Goal: Task Accomplishment & Management: Use online tool/utility

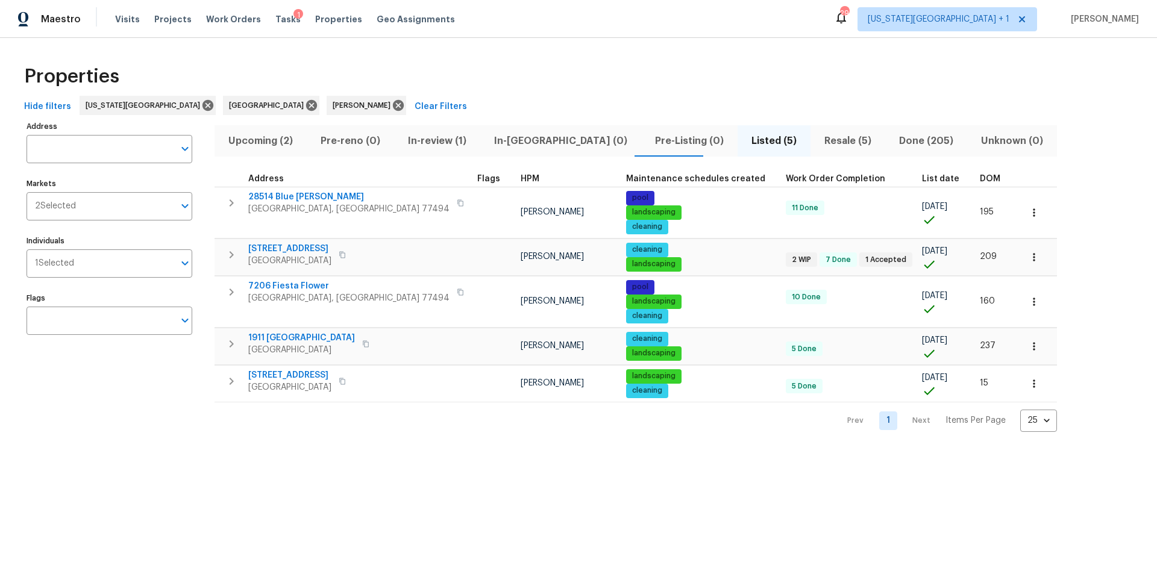
click at [283, 8] on div "Visits Projects Work Orders Tasks 1 Properties Geo Assignments" at bounding box center [292, 19] width 354 height 24
click at [275, 18] on span "Tasks" at bounding box center [287, 19] width 25 height 8
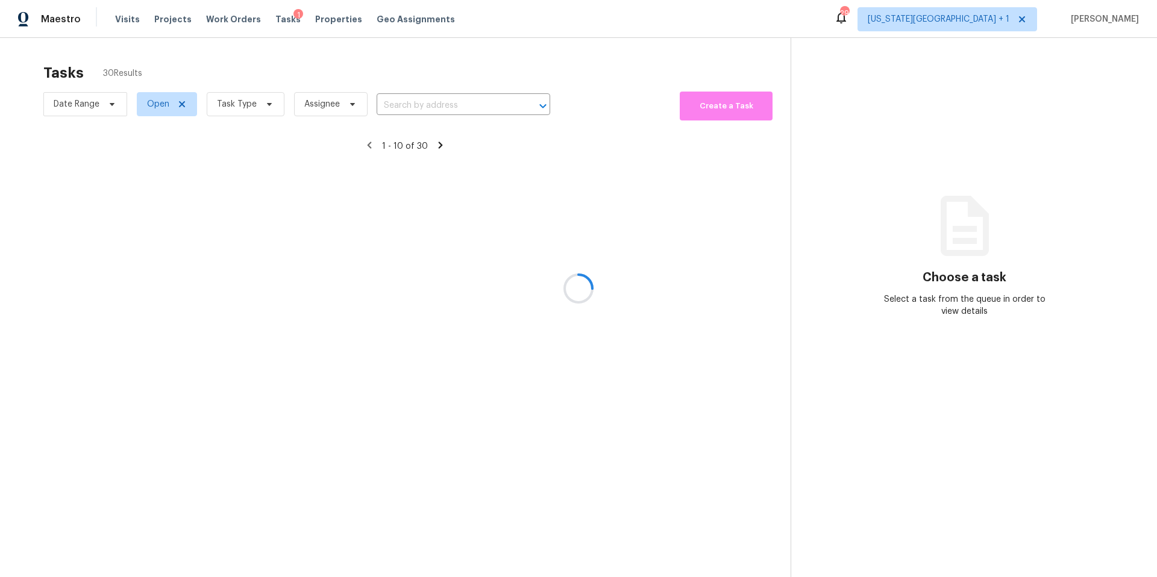
click at [248, 104] on div at bounding box center [578, 288] width 1157 height 577
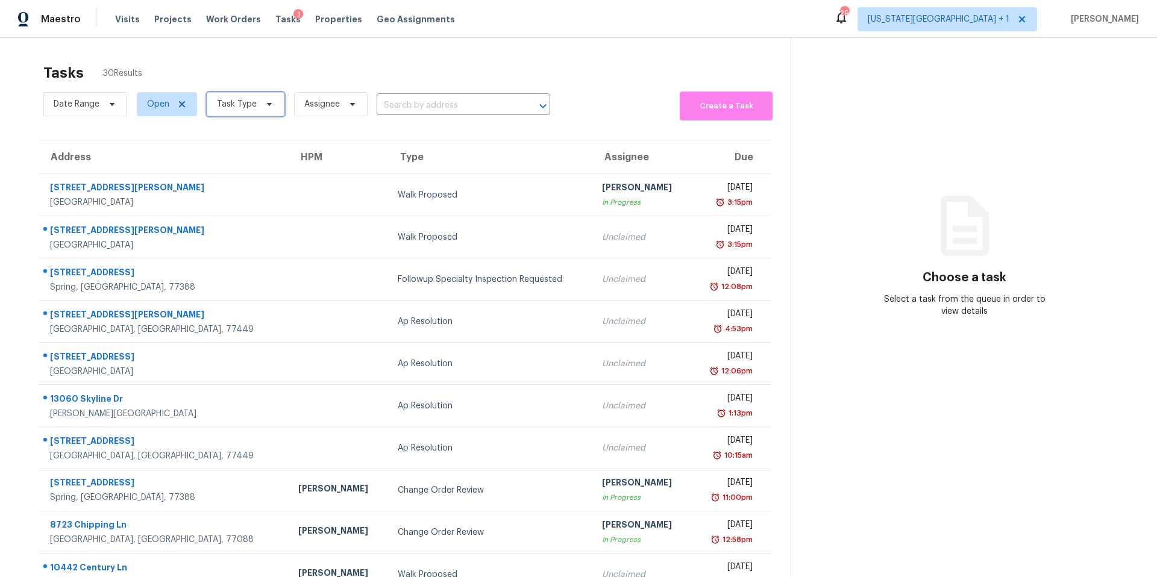
click at [248, 104] on span "Task Type" at bounding box center [237, 104] width 40 height 12
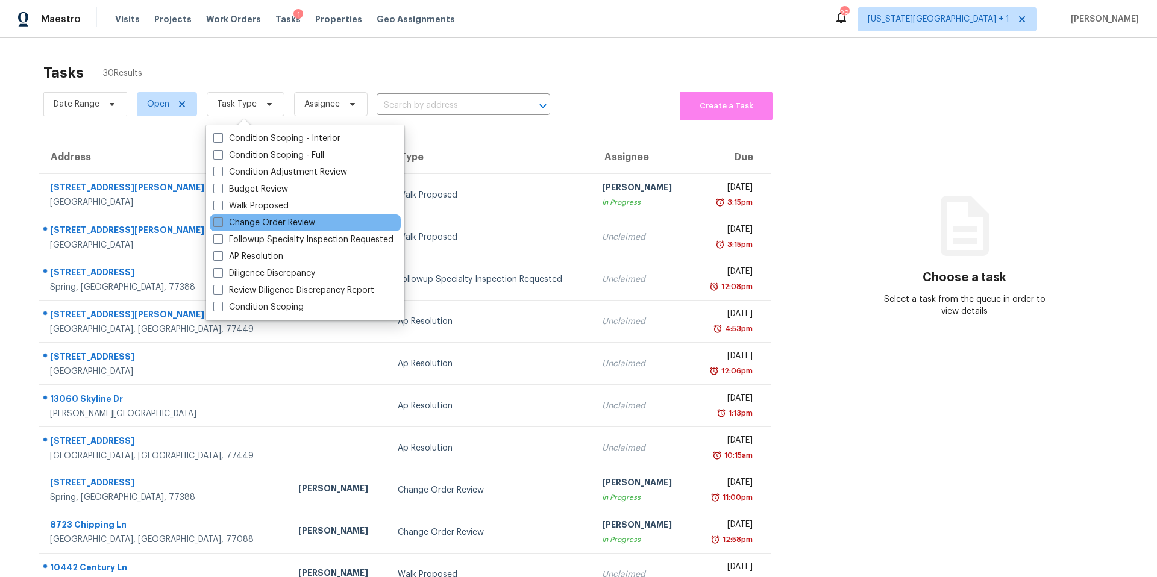
click at [242, 217] on label "Change Order Review" at bounding box center [264, 223] width 102 height 12
click at [221, 217] on input "Change Order Review" at bounding box center [217, 221] width 8 height 8
checkbox input "true"
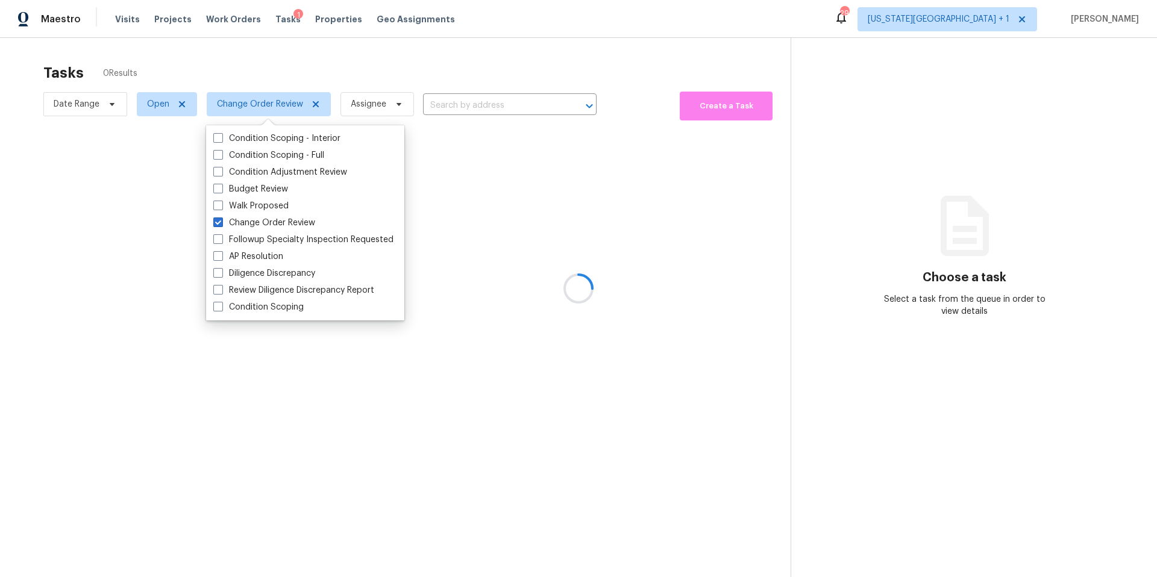
click at [261, 93] on div at bounding box center [578, 288] width 1157 height 577
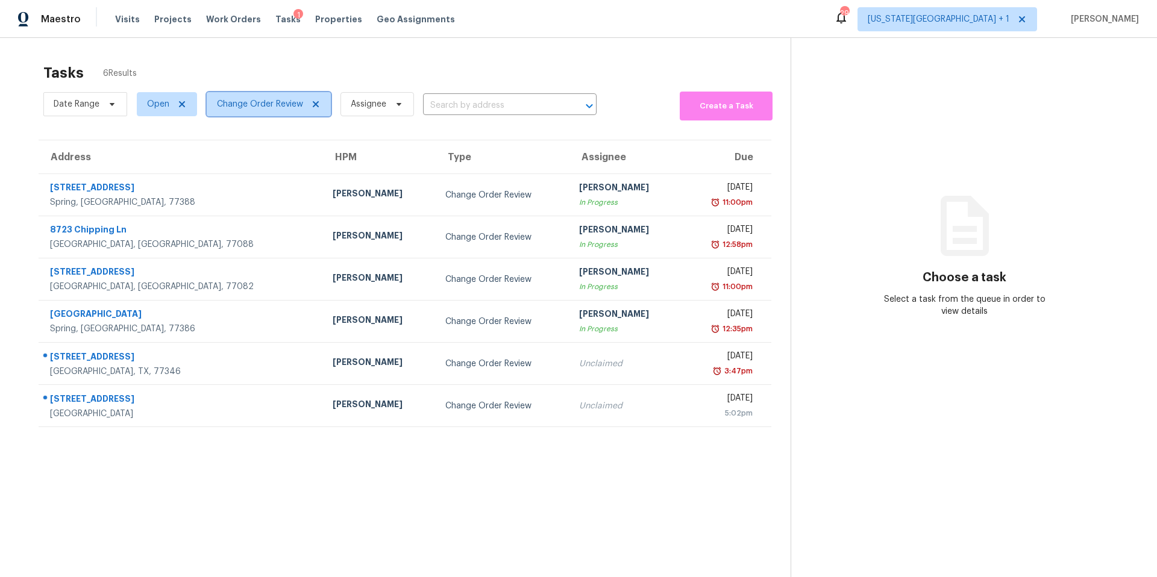
click at [261, 93] on span "Change Order Review" at bounding box center [269, 104] width 124 height 24
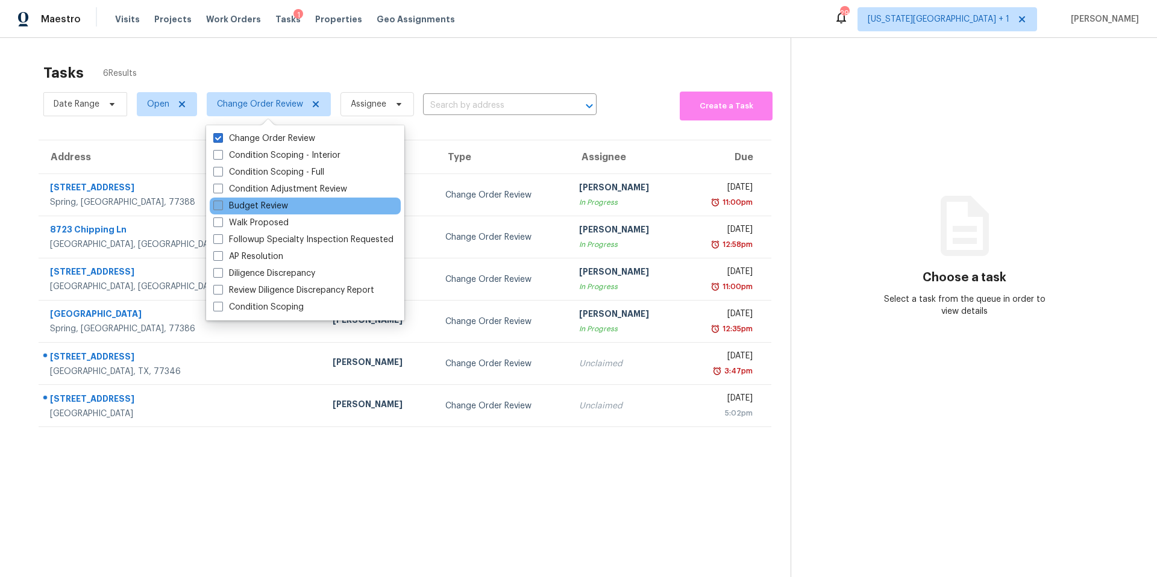
click at [236, 207] on label "Budget Review" at bounding box center [250, 206] width 75 height 12
click at [221, 207] on input "Budget Review" at bounding box center [217, 204] width 8 height 8
checkbox input "true"
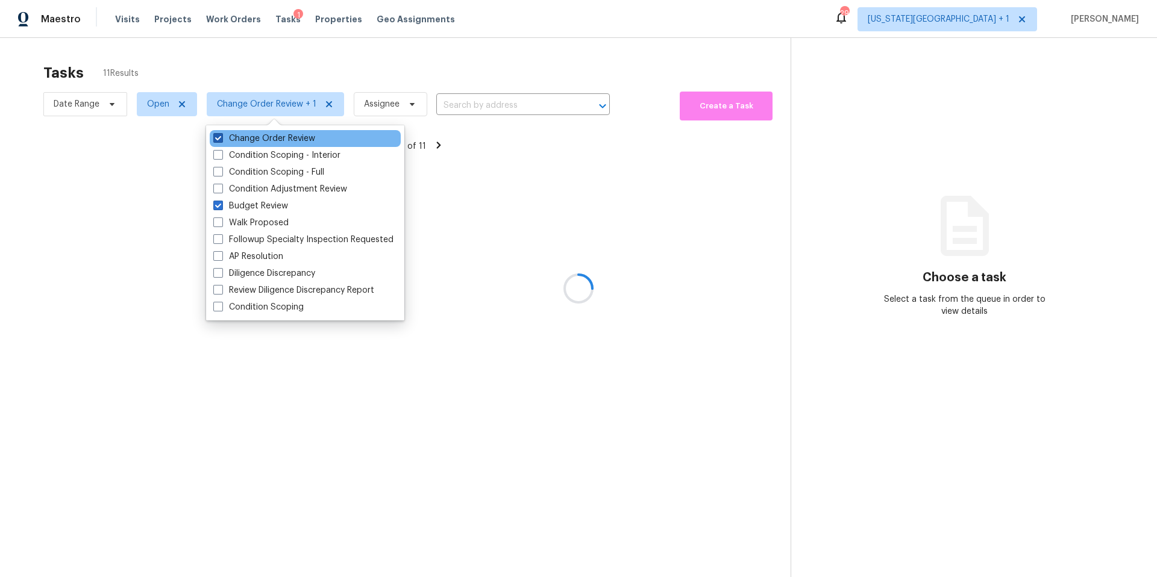
click at [226, 139] on label "Change Order Review" at bounding box center [264, 139] width 102 height 12
click at [221, 139] on input "Change Order Review" at bounding box center [217, 137] width 8 height 8
checkbox input "false"
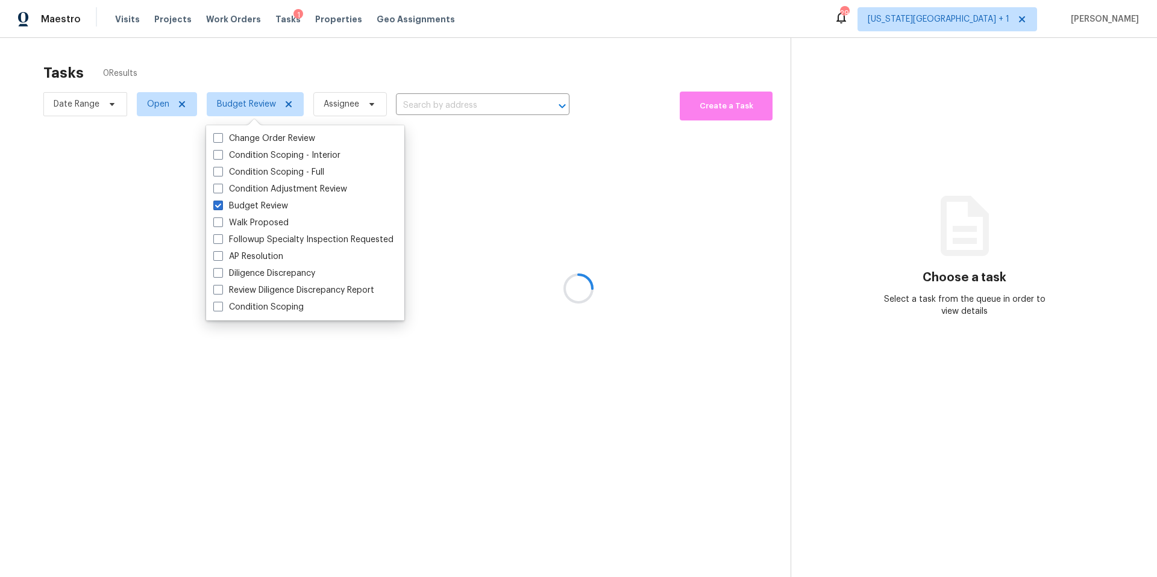
click at [249, 68] on div at bounding box center [578, 288] width 1157 height 577
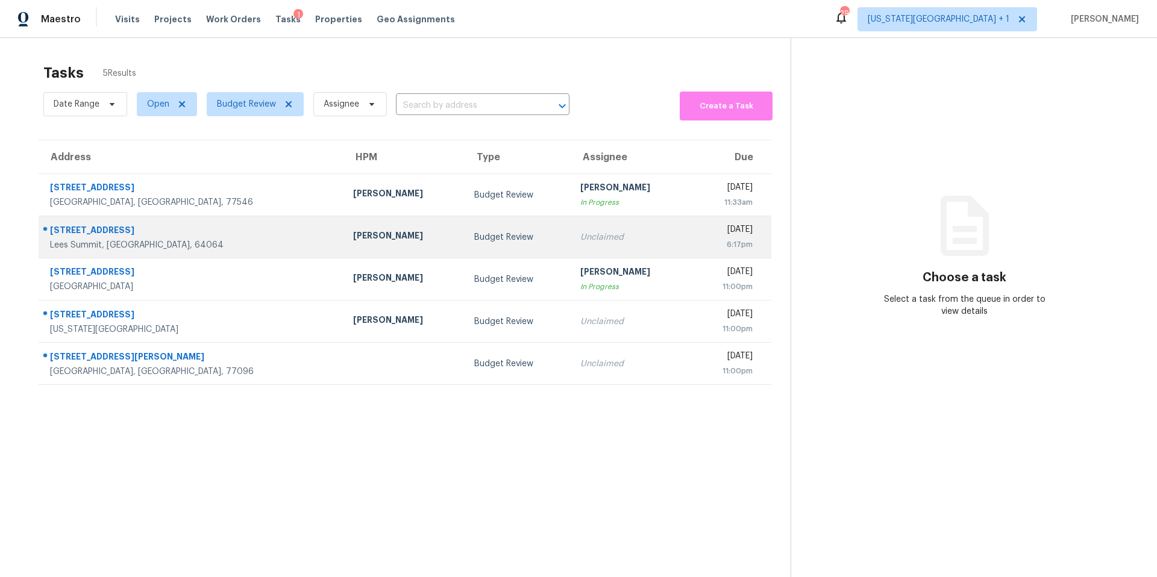
click at [353, 237] on div "Joshua Beatty" at bounding box center [404, 237] width 102 height 15
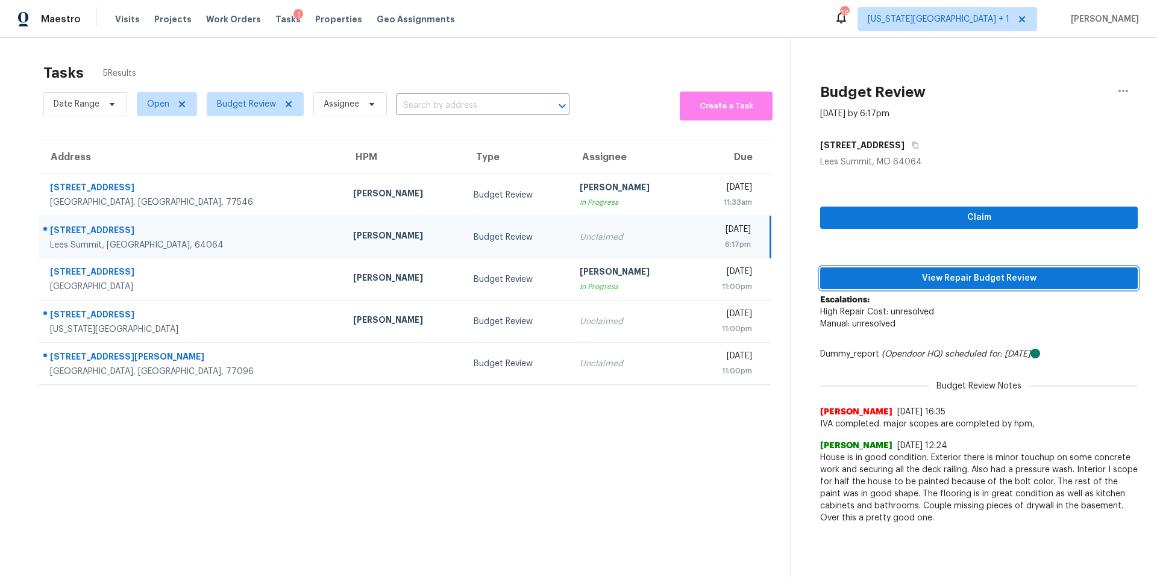
click at [850, 277] on span "View Repair Budget Review" at bounding box center [979, 278] width 298 height 15
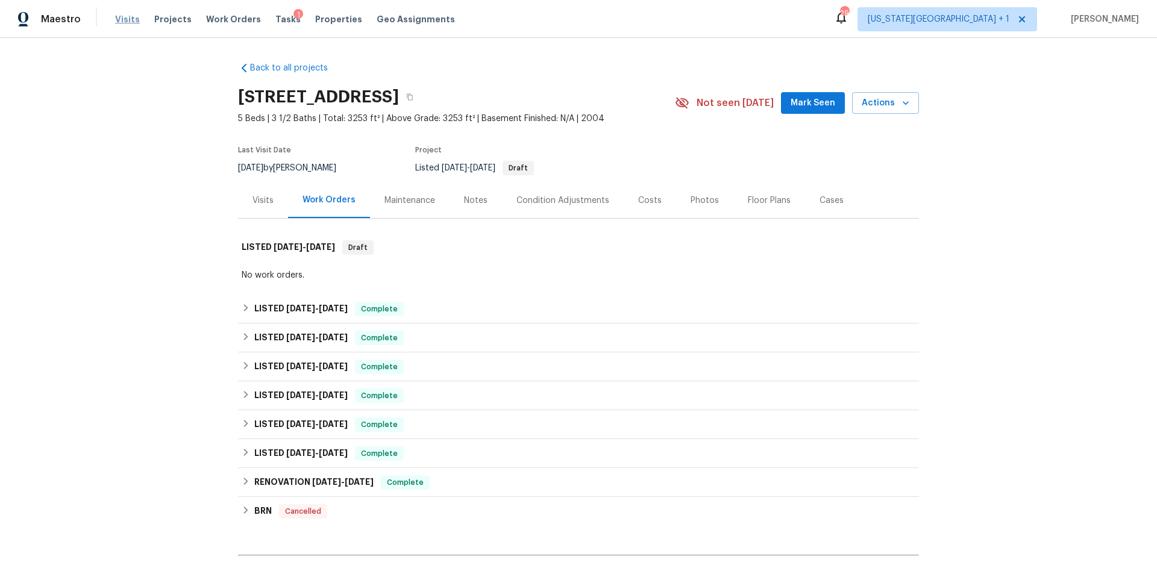
click at [119, 17] on span "Visits" at bounding box center [127, 19] width 25 height 12
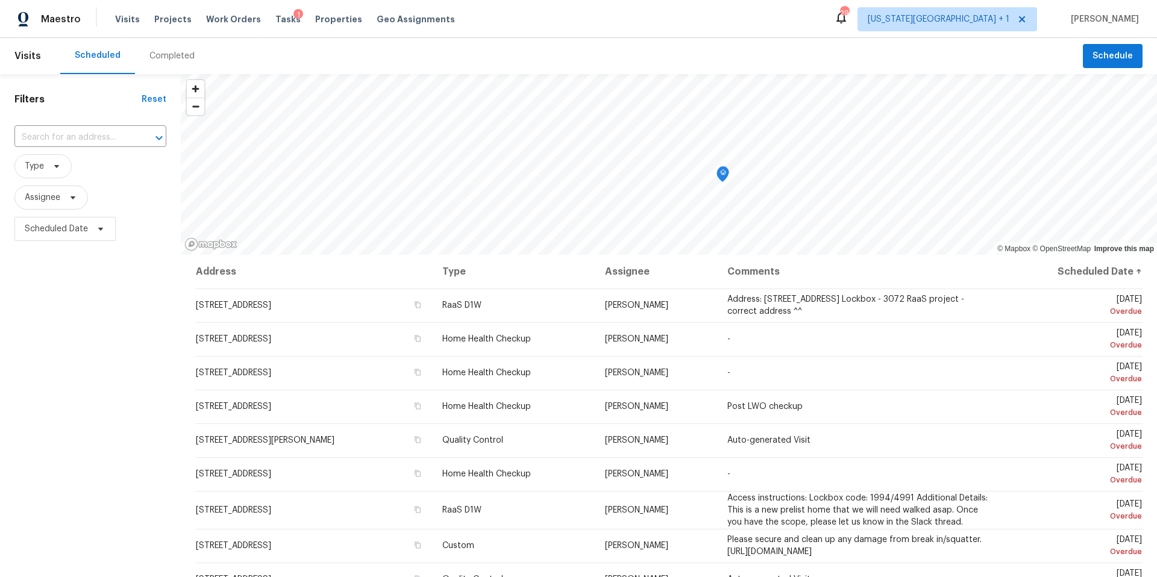
click at [174, 55] on div "Completed" at bounding box center [171, 56] width 45 height 12
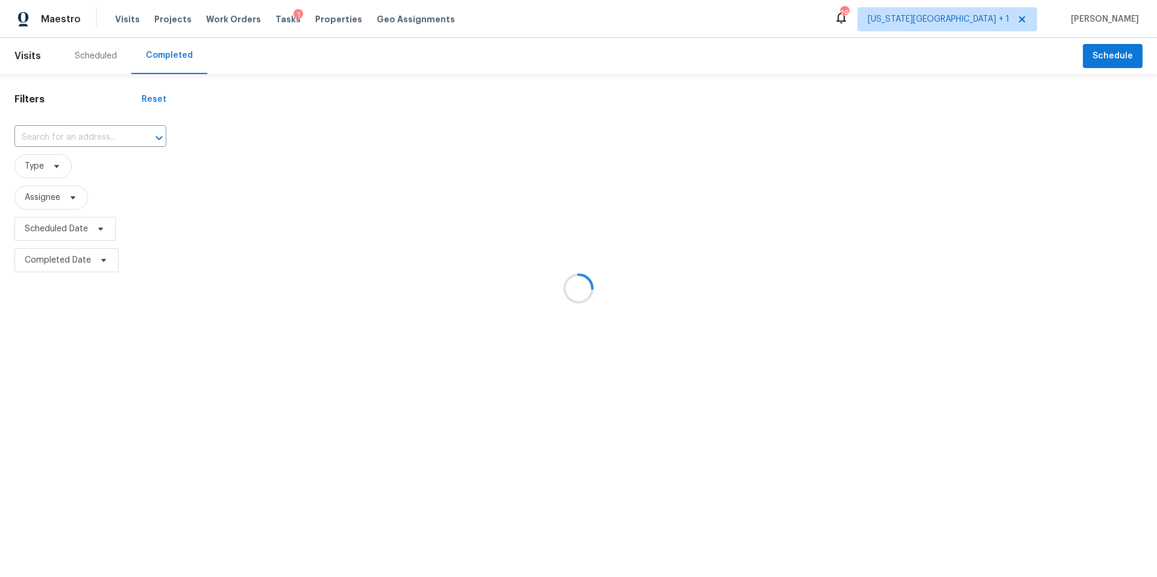
click at [54, 143] on div at bounding box center [578, 288] width 1157 height 577
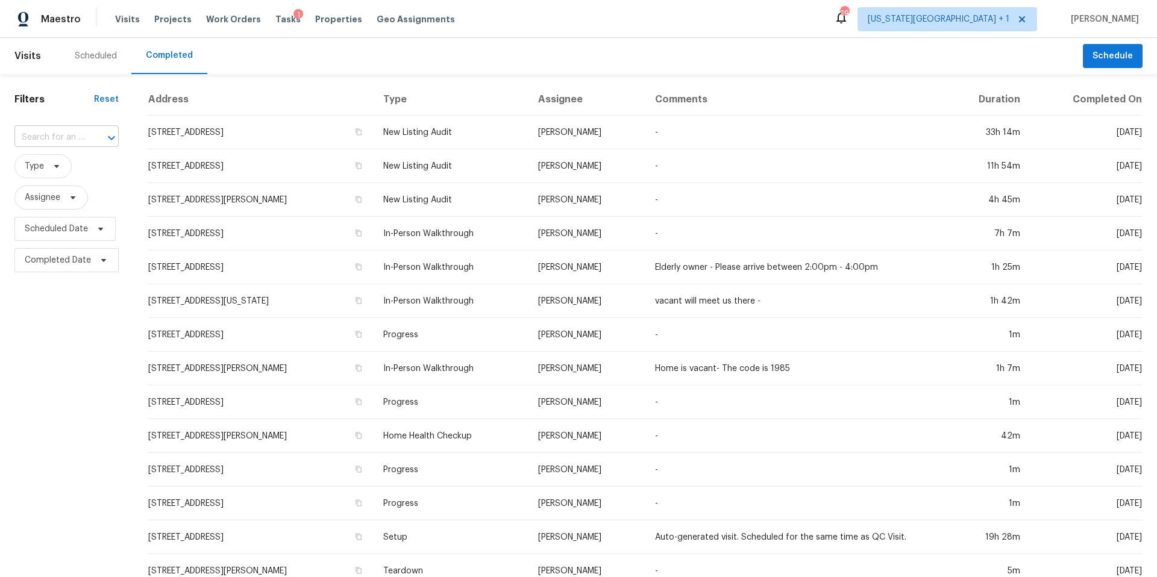
click at [53, 136] on input "text" at bounding box center [49, 137] width 70 height 19
paste input "5420 NE Rainbow Ct, Lees Summit, MO 64064"
type input "5420 NE Rainbow Ct, Lees Summit, MO 64064"
click at [72, 164] on li "5420 NE Rainbow Ct, Lees Summit, MO 64064" at bounding box center [65, 165] width 102 height 20
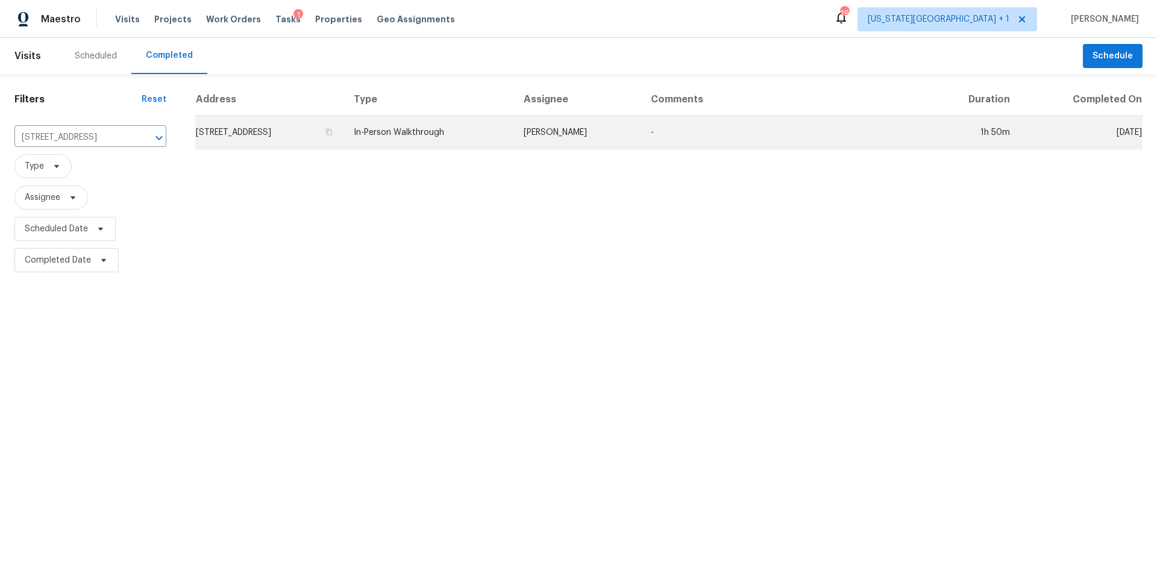
click at [261, 128] on td "5420 NE Rainbow Ct, Lees Summit, MO 64064" at bounding box center [269, 133] width 149 height 34
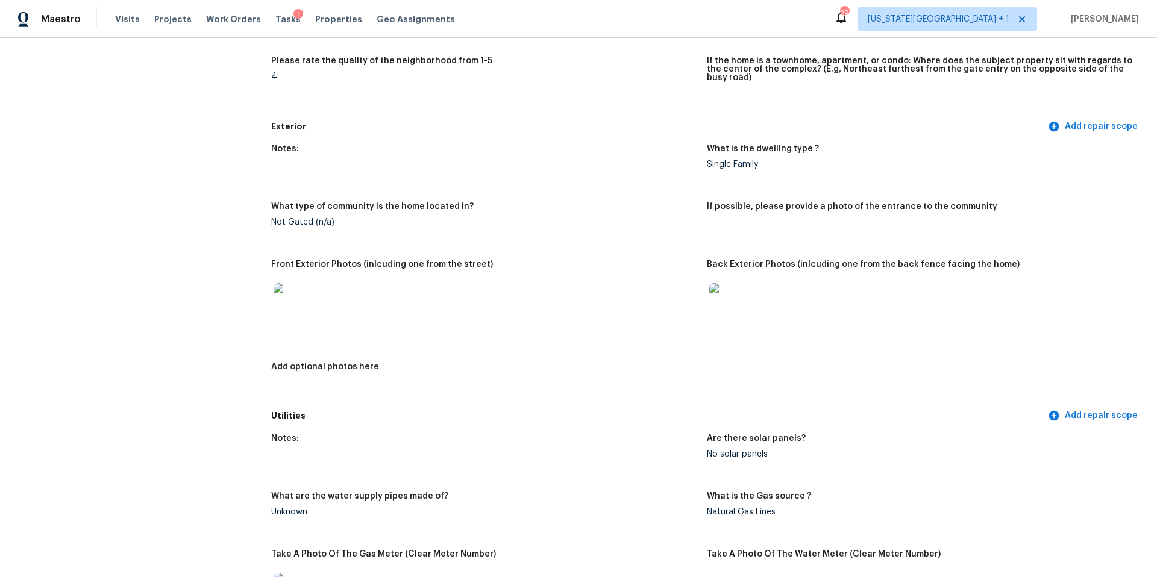
scroll to position [358, 0]
click at [282, 292] on img at bounding box center [293, 300] width 39 height 39
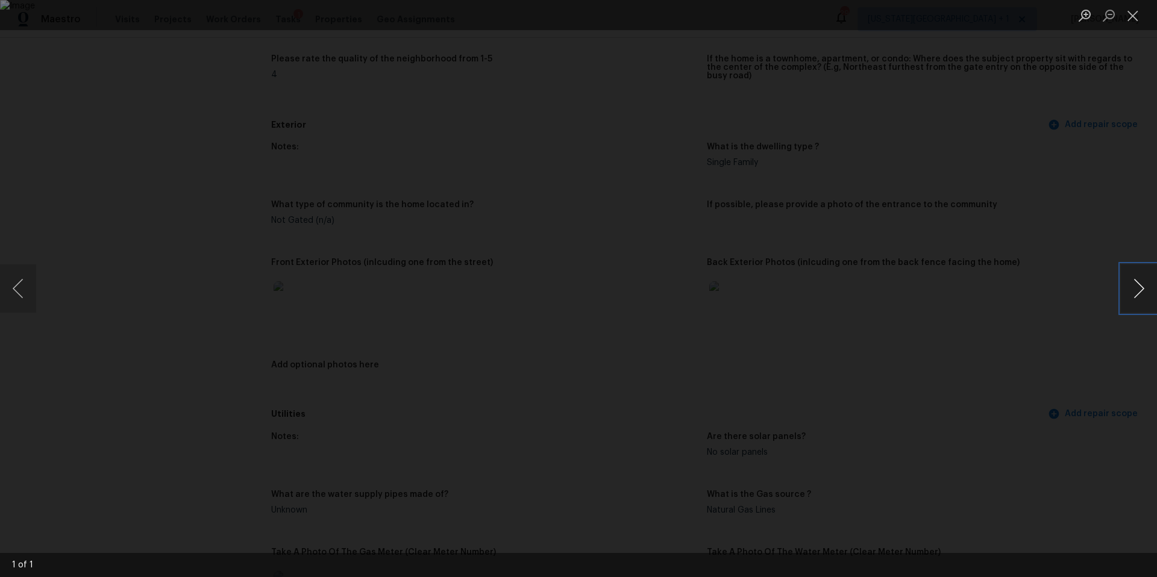
click at [1134, 292] on button "Next image" at bounding box center [1139, 288] width 36 height 48
click at [1072, 327] on div "Lightbox" at bounding box center [578, 288] width 1157 height 577
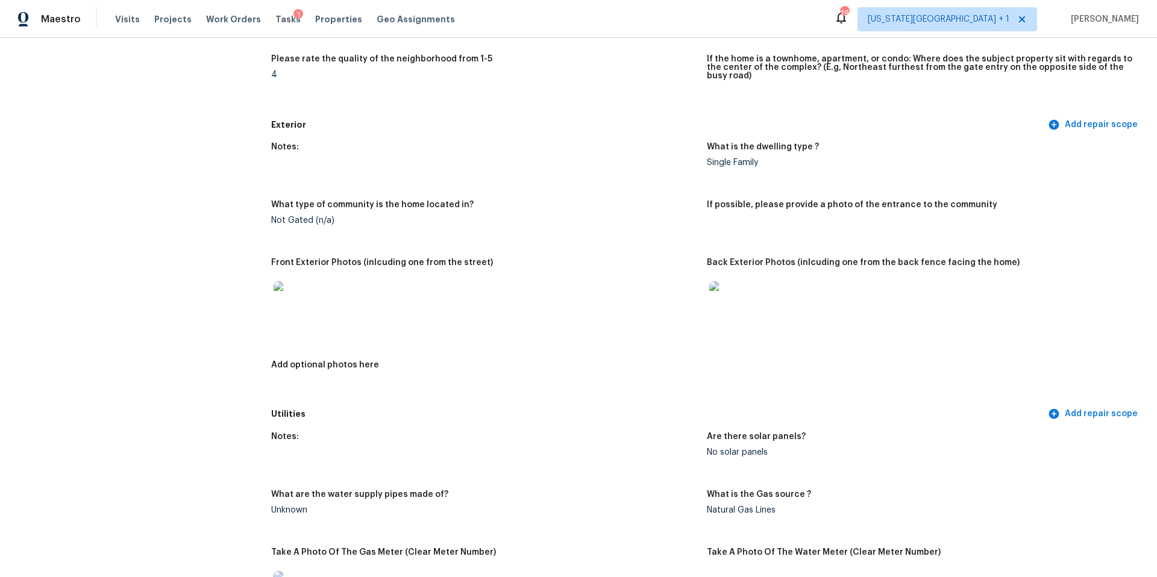
click at [721, 287] on img at bounding box center [728, 300] width 39 height 39
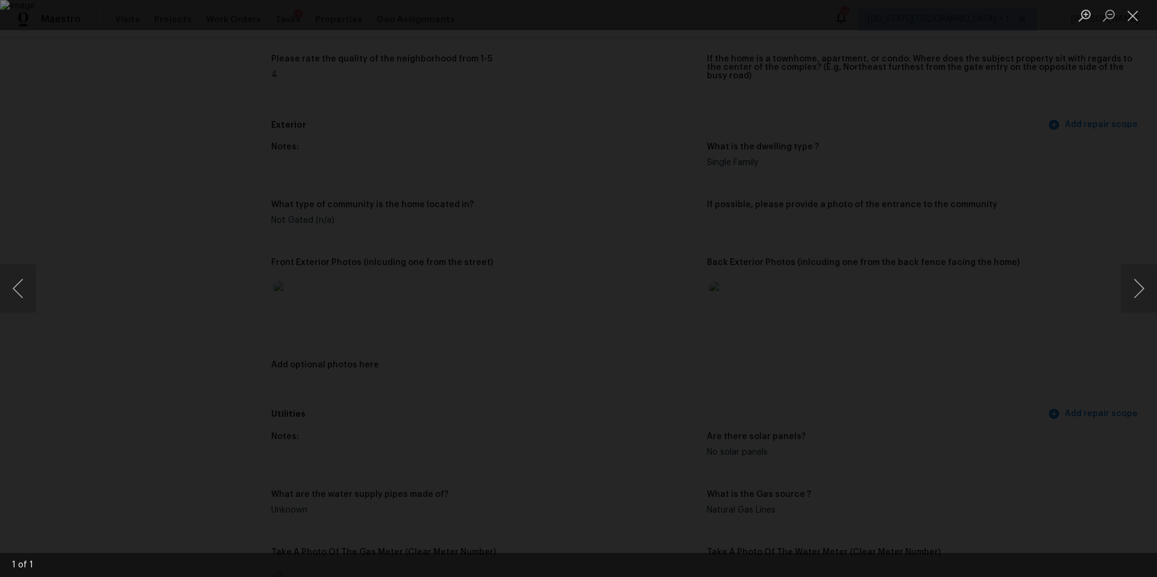
click at [1036, 321] on div "Lightbox" at bounding box center [578, 288] width 1157 height 577
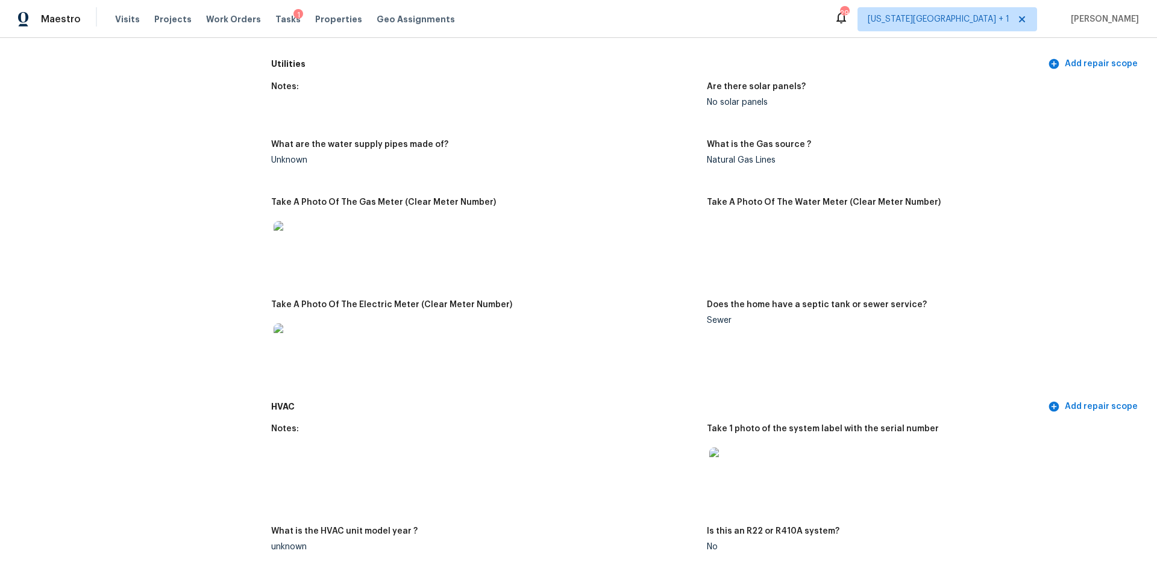
scroll to position [1016, 0]
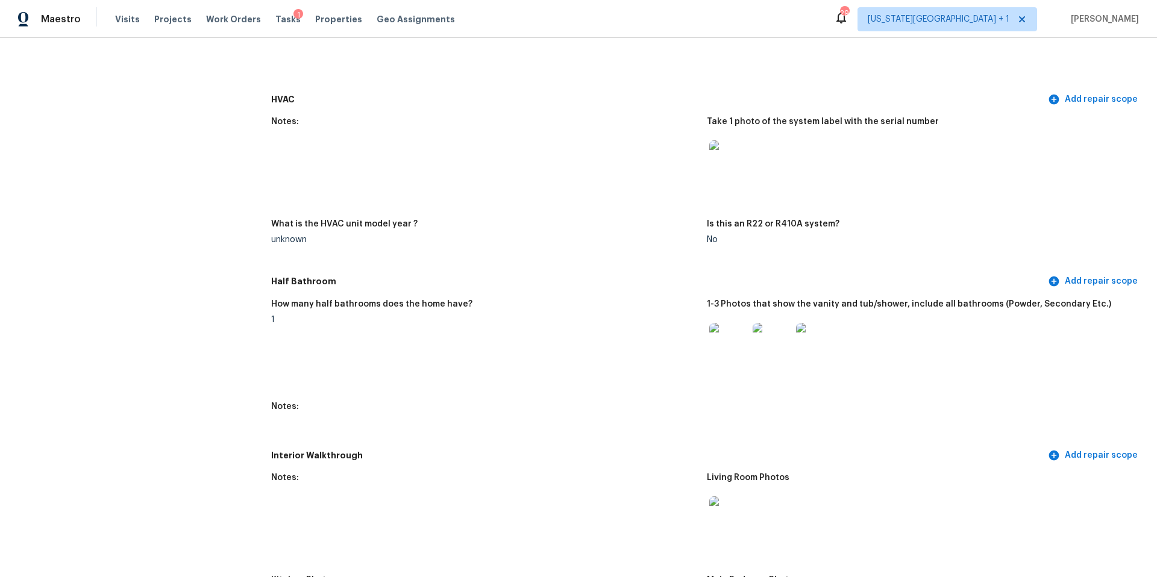
click at [722, 346] on img at bounding box center [728, 342] width 39 height 39
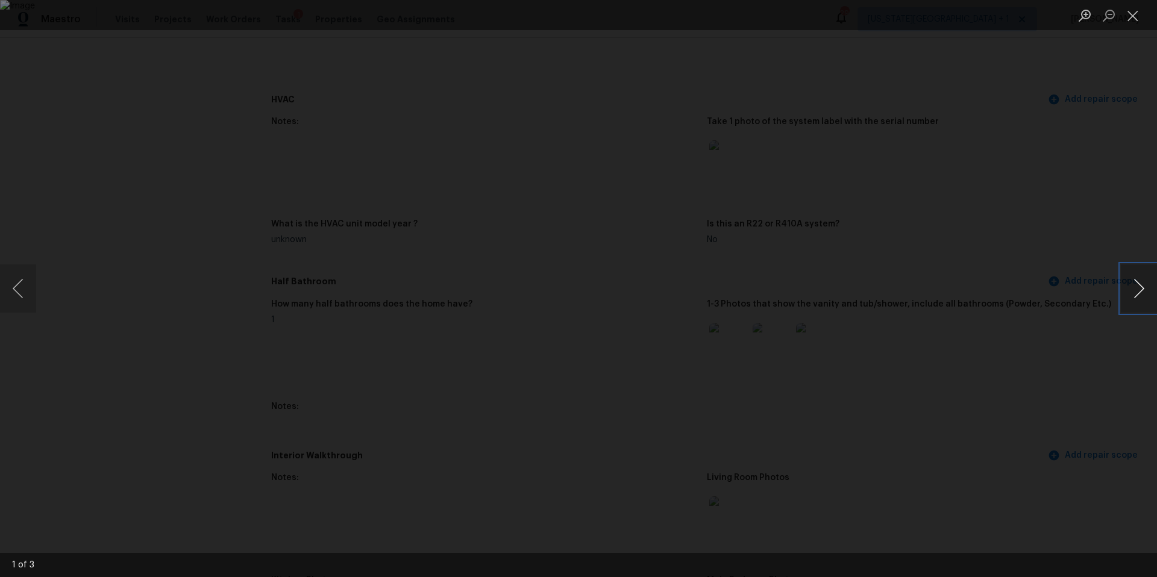
click at [1130, 303] on button "Next image" at bounding box center [1139, 288] width 36 height 48
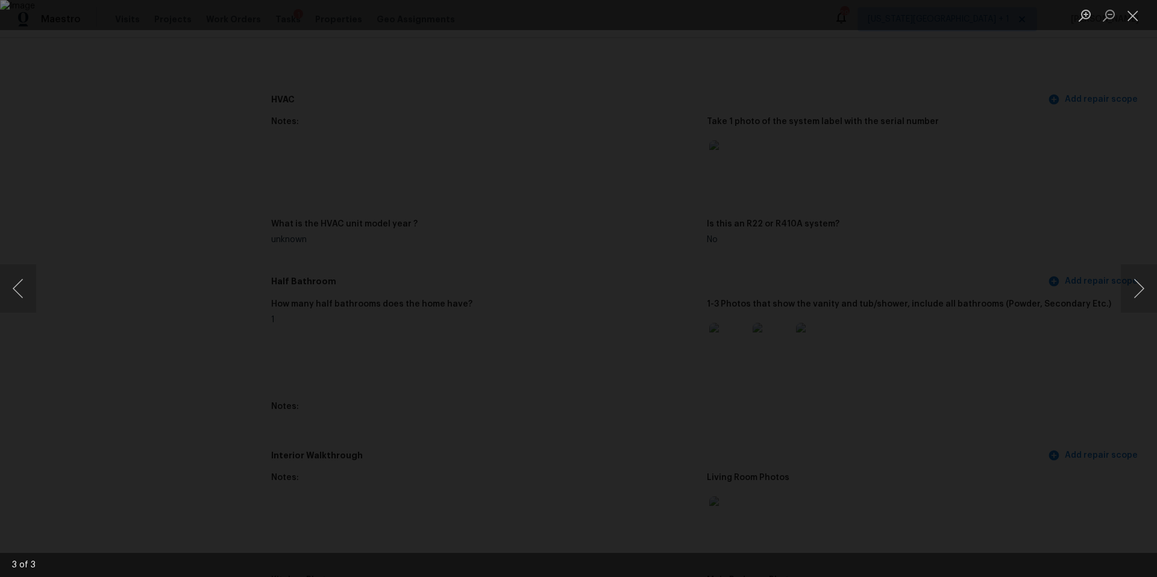
click at [1014, 267] on div "Lightbox" at bounding box center [578, 288] width 1157 height 577
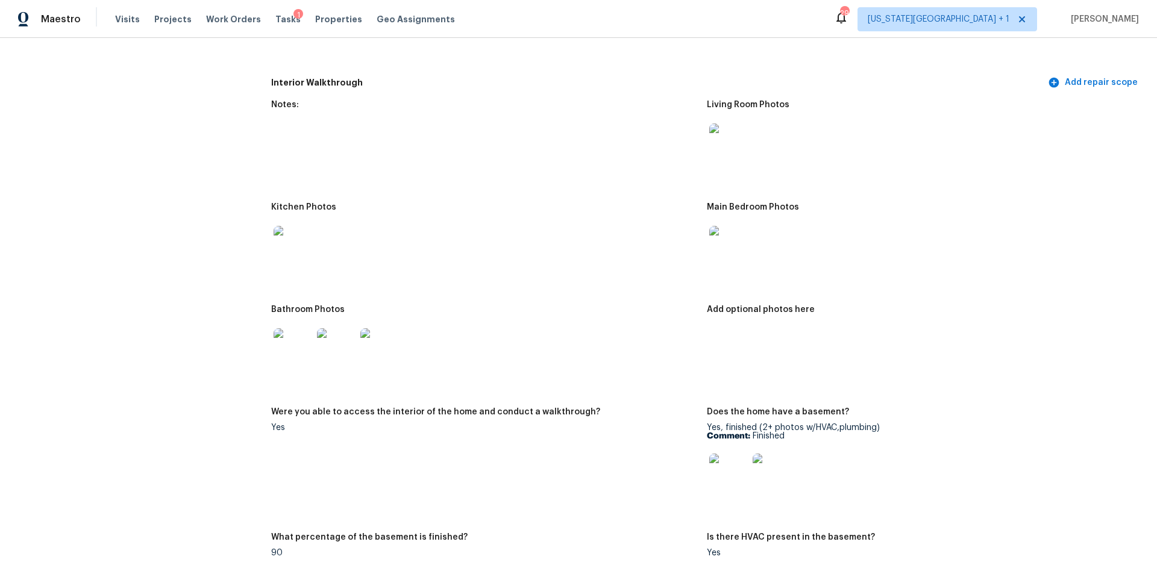
scroll to position [1419, 0]
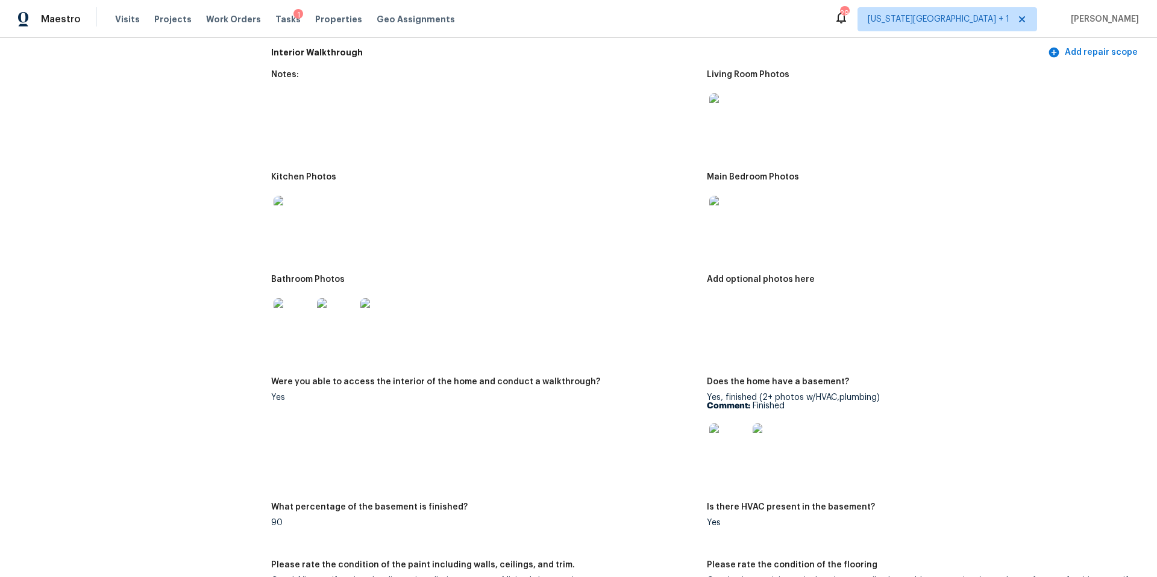
click at [289, 314] on img at bounding box center [293, 317] width 39 height 39
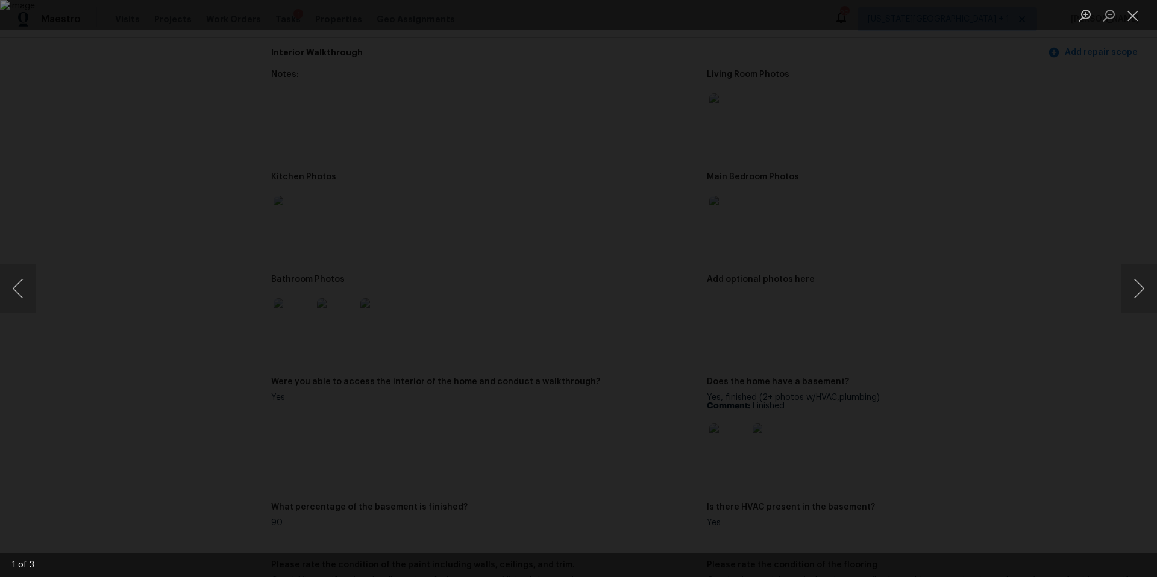
click at [1084, 292] on div "Lightbox" at bounding box center [578, 288] width 1157 height 577
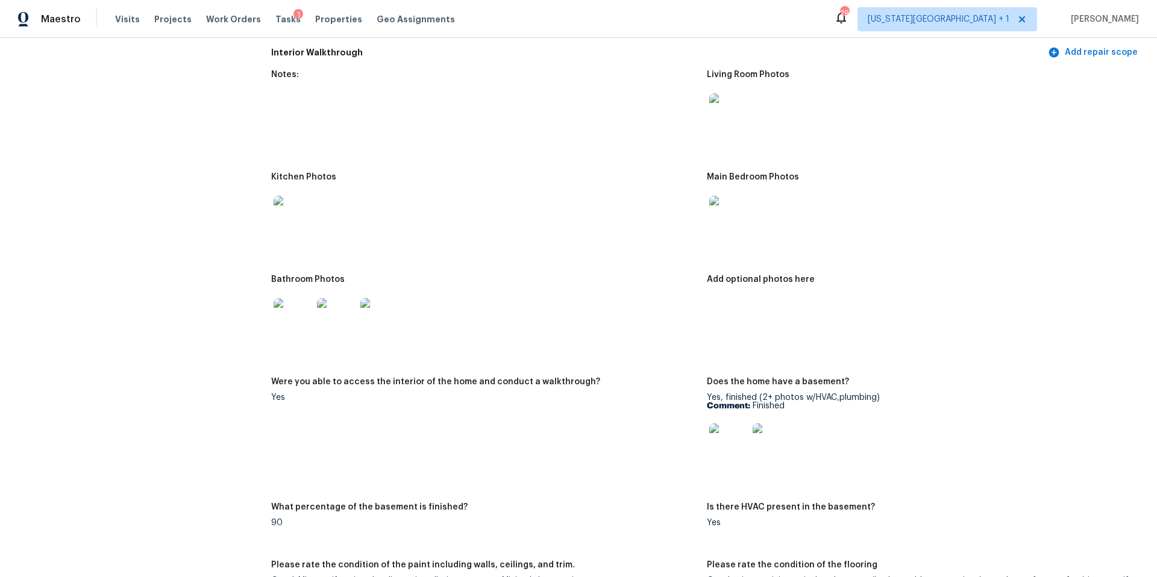
click at [1055, 302] on figure "Add optional photos here" at bounding box center [925, 319] width 436 height 88
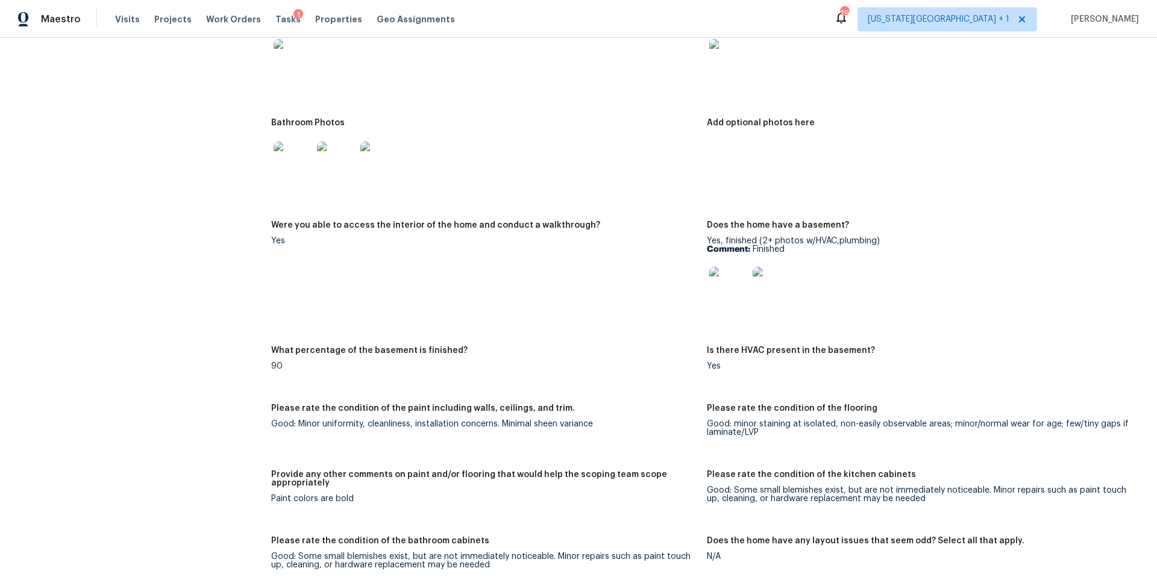
scroll to position [1522, 0]
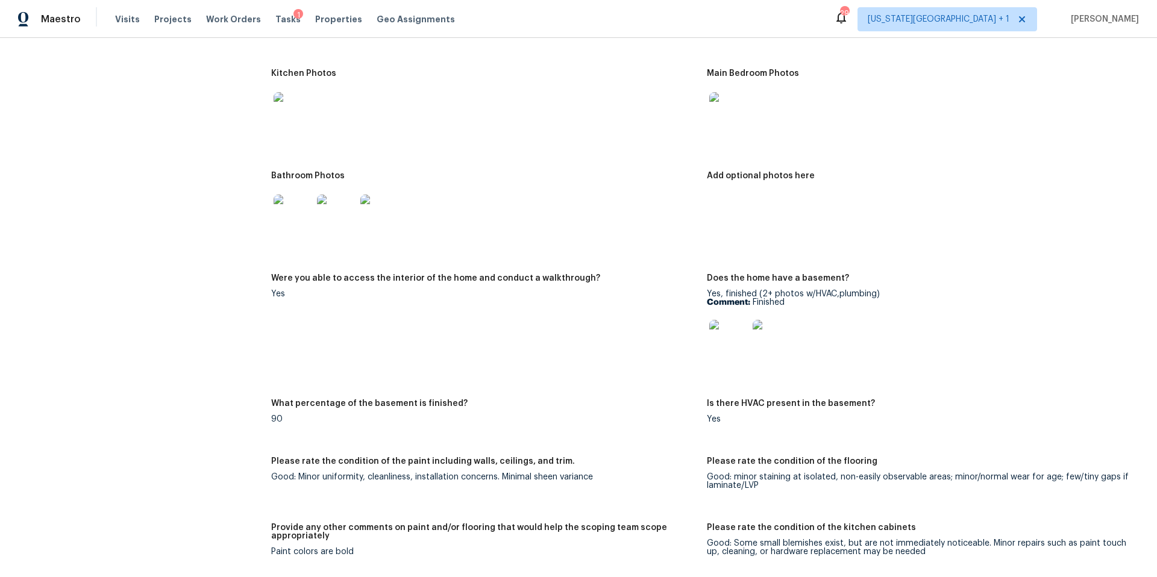
click at [299, 101] on img at bounding box center [293, 111] width 39 height 39
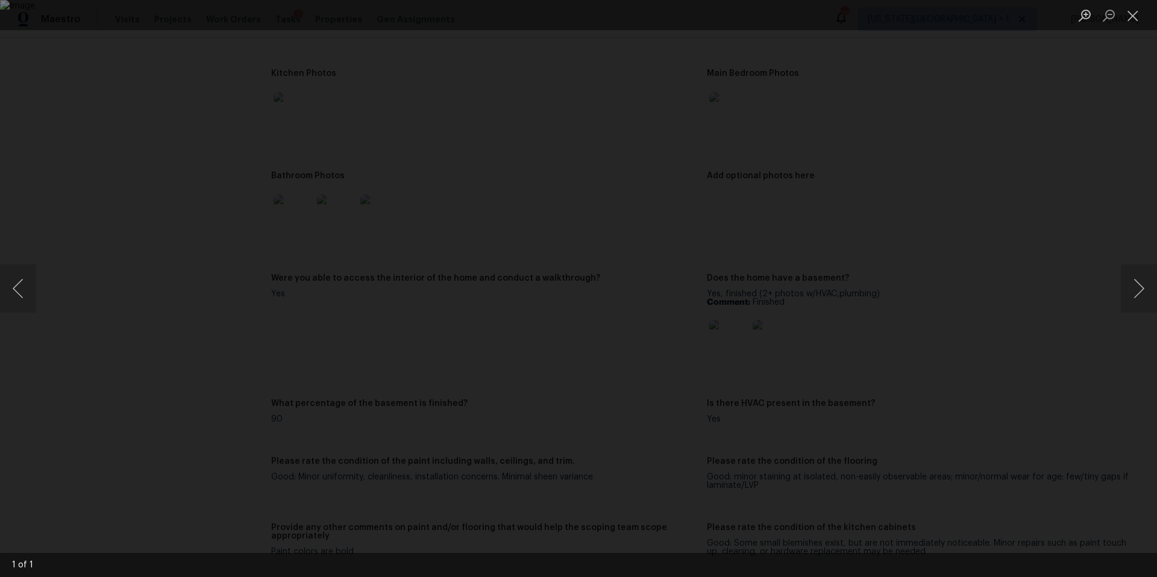
click at [1062, 249] on div "Lightbox" at bounding box center [578, 288] width 1157 height 577
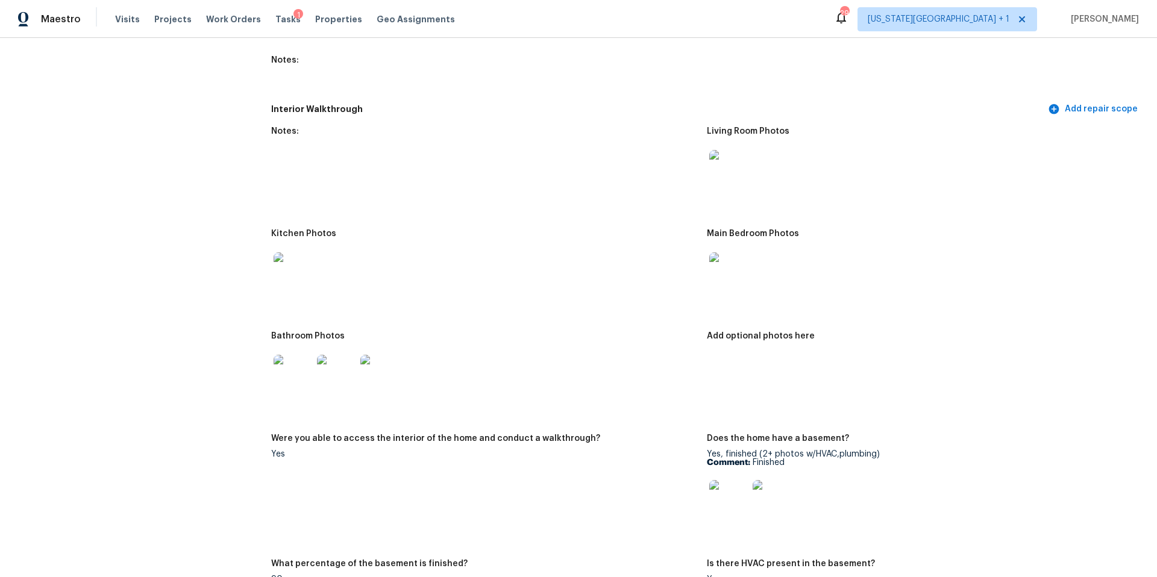
scroll to position [1102, 0]
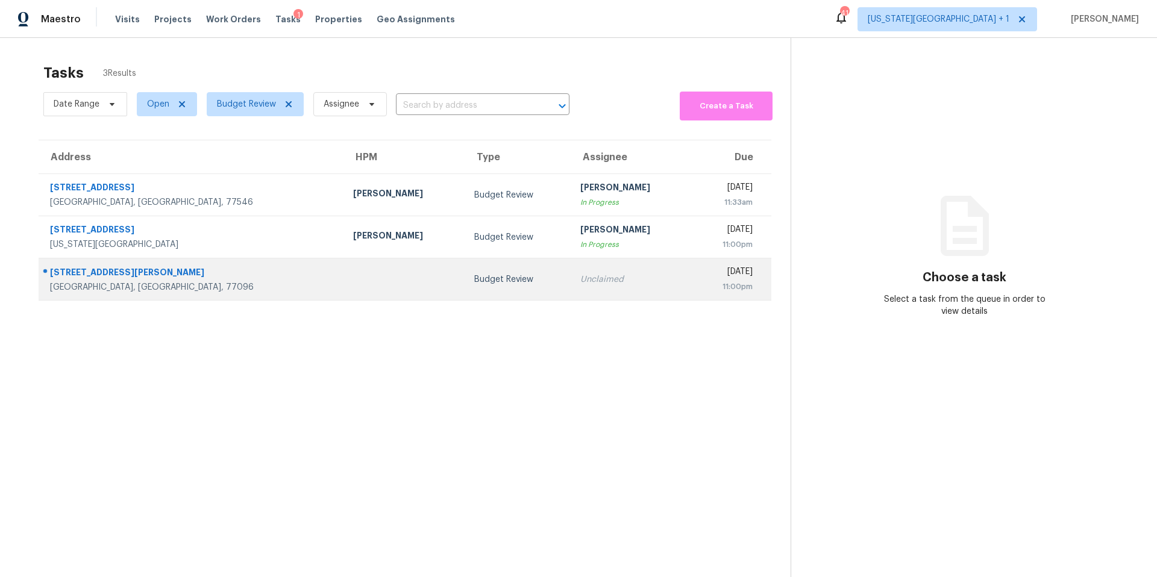
click at [343, 275] on td at bounding box center [403, 279] width 121 height 42
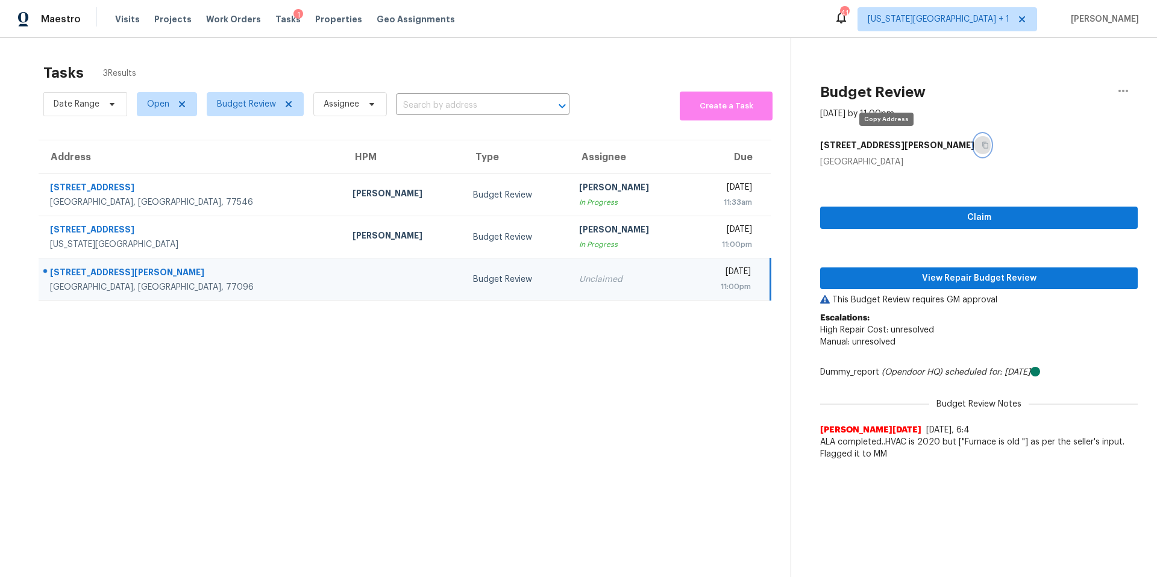
click at [982, 146] on icon "button" at bounding box center [985, 145] width 6 height 7
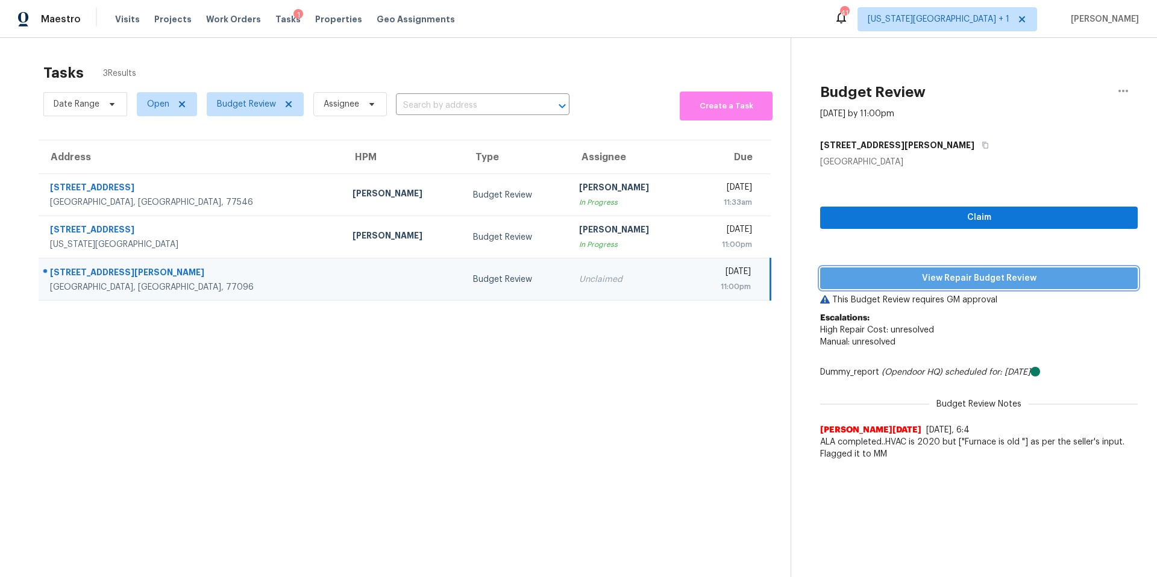
click at [866, 286] on button "View Repair Budget Review" at bounding box center [978, 278] width 317 height 22
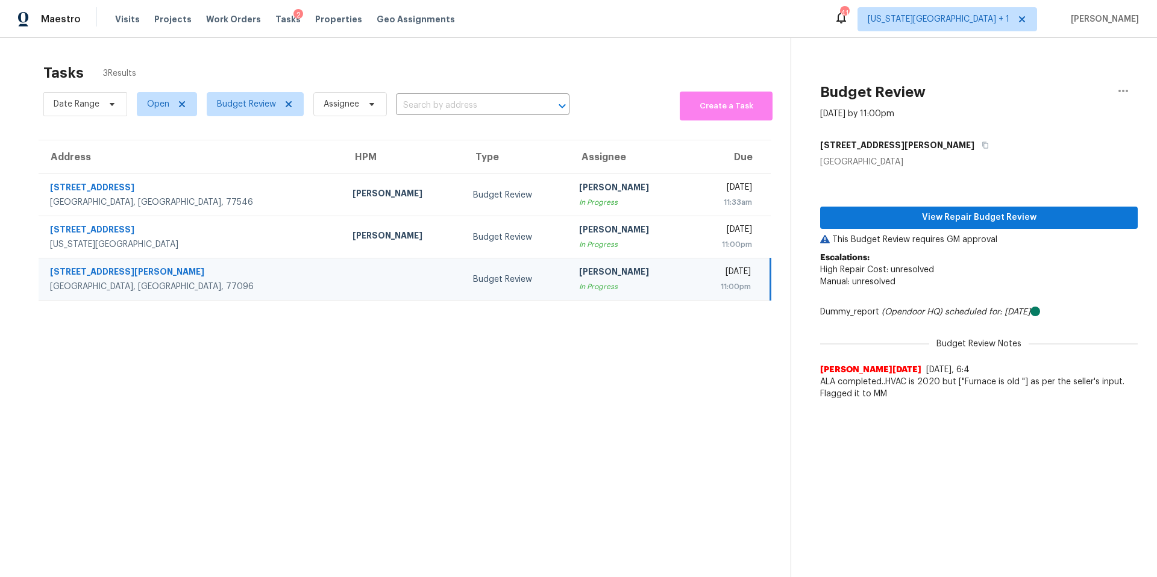
click at [1111, 80] on span at bounding box center [1122, 91] width 29 height 29
click at [1037, 97] on div "Unclaim this task" at bounding box center [1054, 93] width 94 height 12
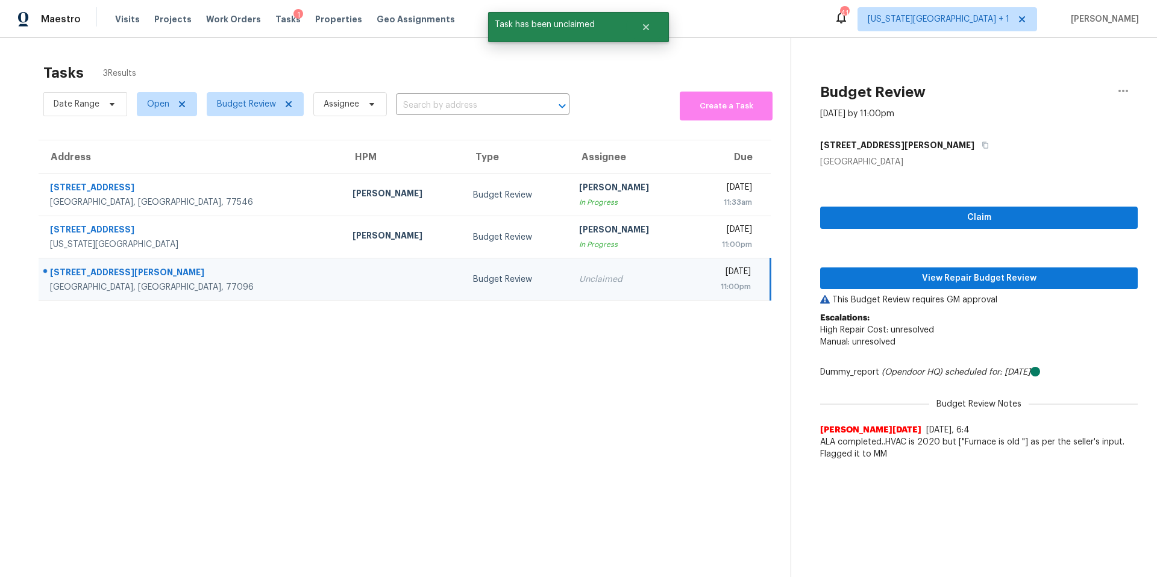
click at [455, 372] on section "Tasks 3 Results Date Range Open Budget Review Assignee ​ Create a Task Address …" at bounding box center [404, 336] width 771 height 558
click at [981, 146] on icon "button" at bounding box center [984, 145] width 7 height 7
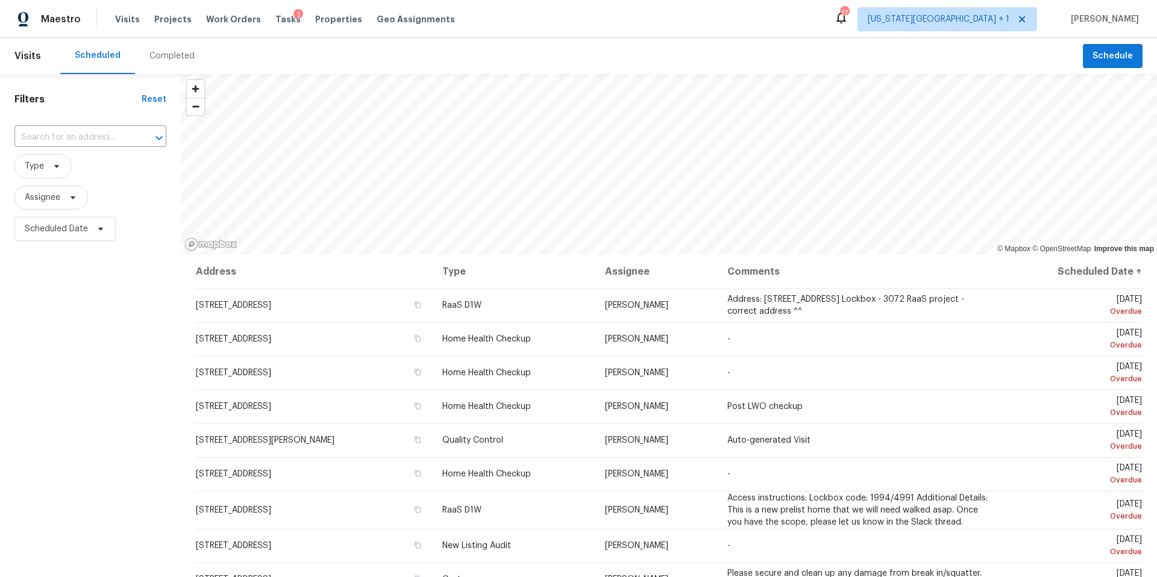
click at [275, 21] on span "Tasks" at bounding box center [287, 19] width 25 height 8
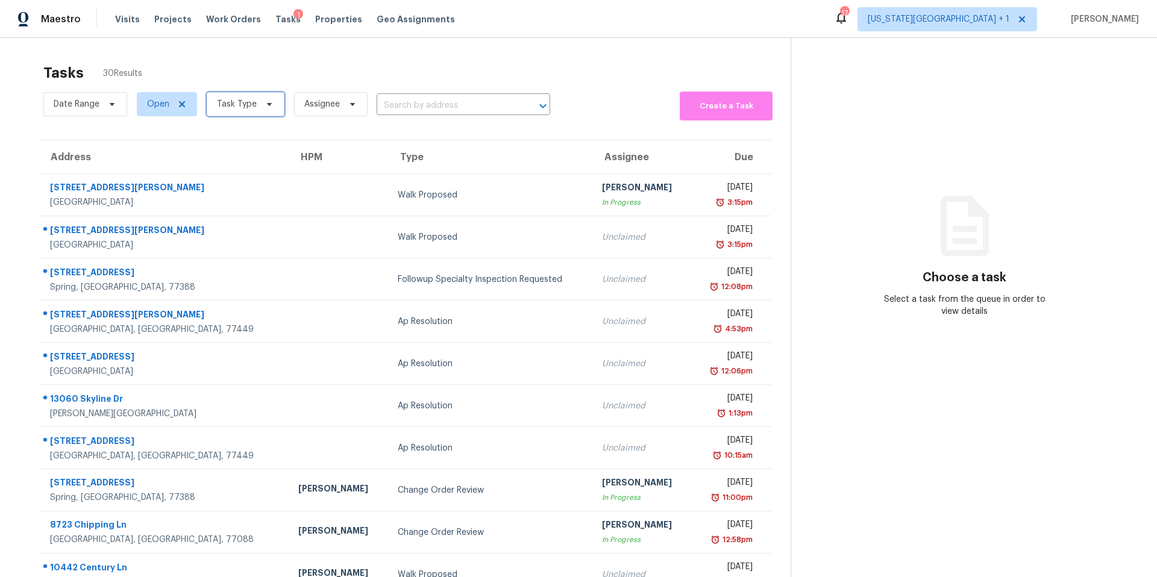
click at [256, 106] on span "Task Type" at bounding box center [246, 104] width 78 height 24
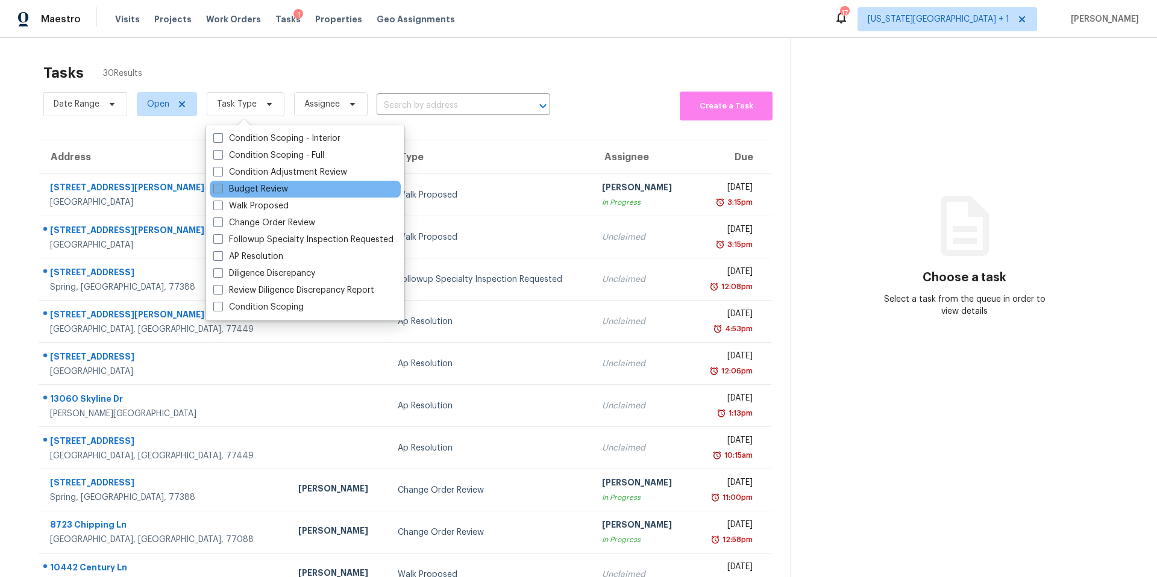
click at [239, 184] on label "Budget Review" at bounding box center [250, 189] width 75 height 12
click at [221, 184] on input "Budget Review" at bounding box center [217, 187] width 8 height 8
checkbox input "true"
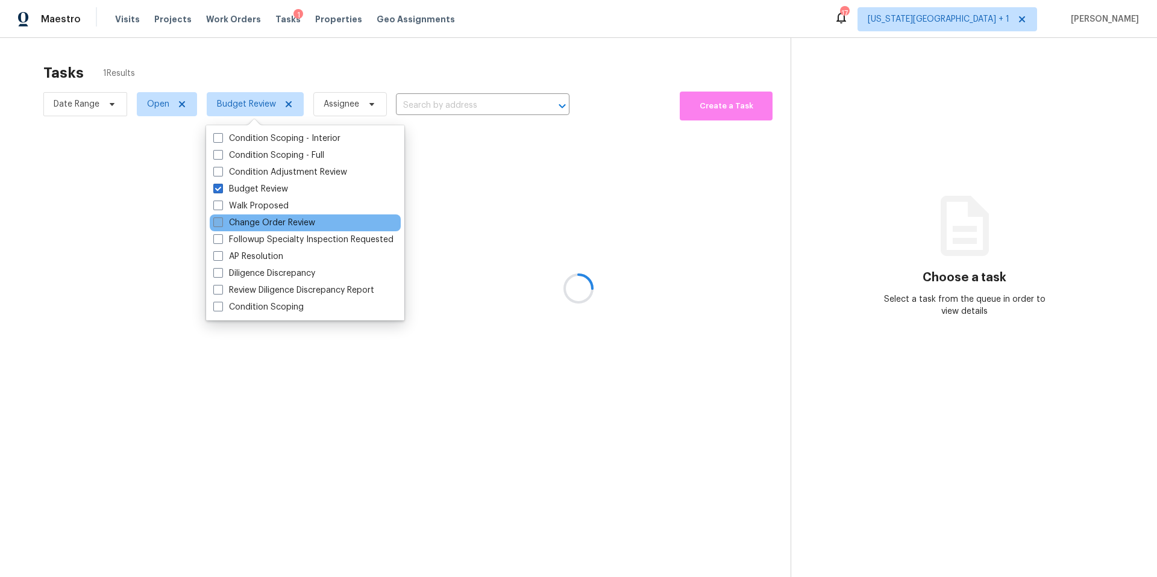
click at [239, 220] on label "Change Order Review" at bounding box center [264, 223] width 102 height 12
click at [221, 220] on input "Change Order Review" at bounding box center [217, 221] width 8 height 8
checkbox input "true"
click at [279, 73] on div at bounding box center [578, 288] width 1157 height 577
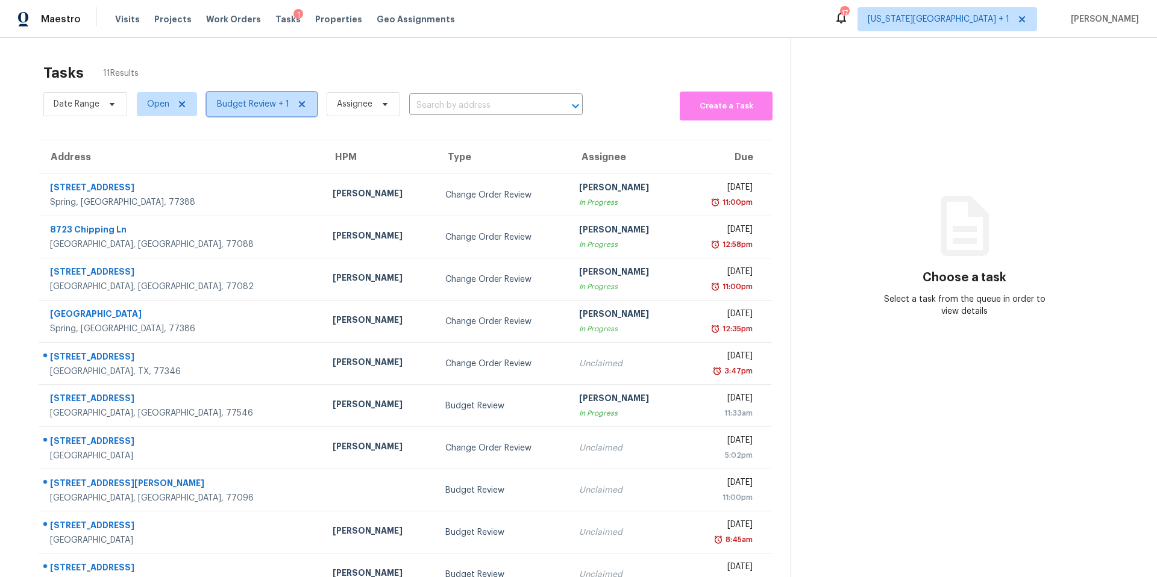
click at [263, 101] on span "Budget Review + 1" at bounding box center [253, 104] width 72 height 12
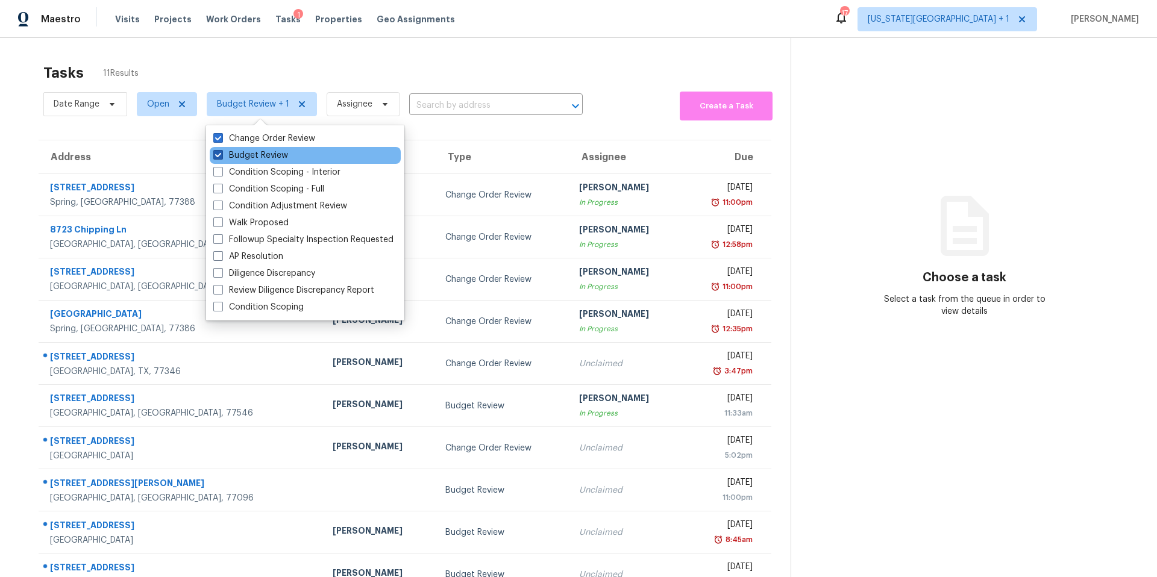
click at [245, 154] on label "Budget Review" at bounding box center [250, 155] width 75 height 12
click at [221, 154] on input "Budget Review" at bounding box center [217, 153] width 8 height 8
checkbox input "false"
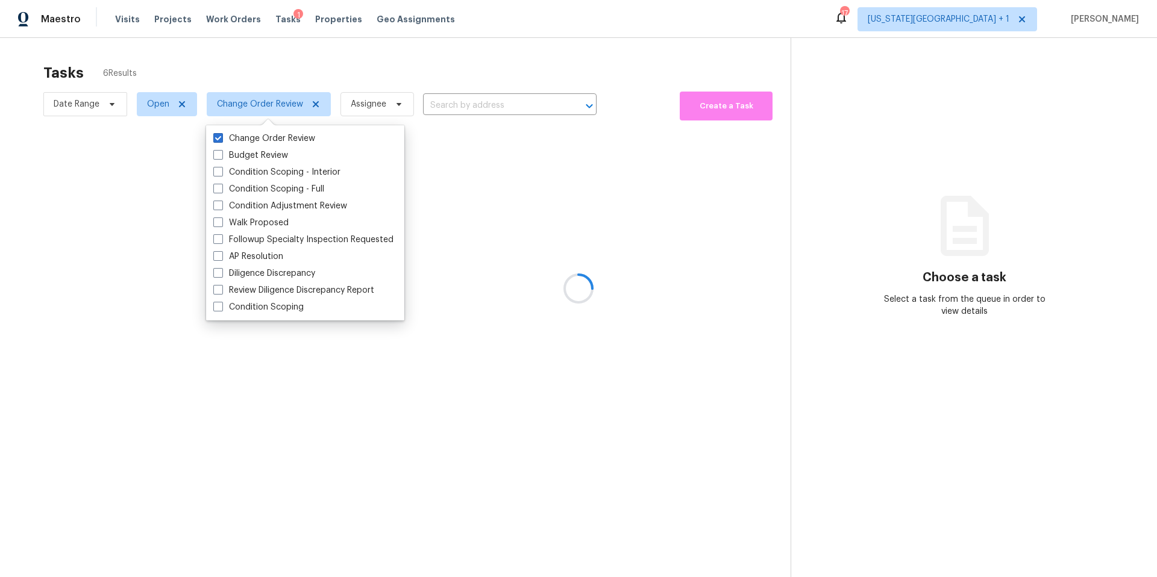
click at [278, 80] on div at bounding box center [578, 288] width 1157 height 577
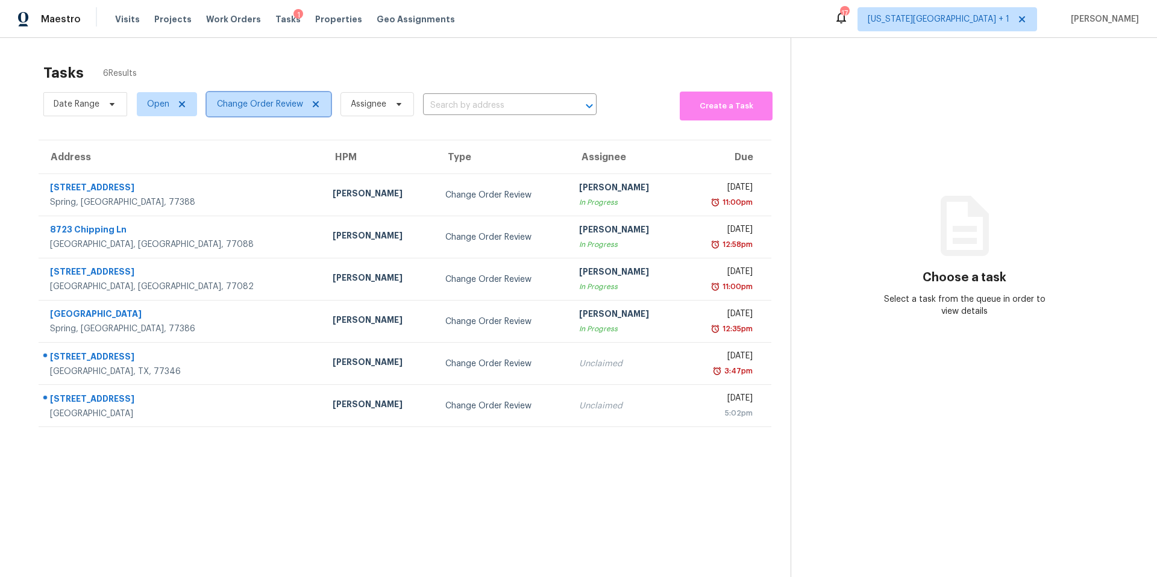
click at [255, 107] on span "Change Order Review" at bounding box center [260, 104] width 86 height 12
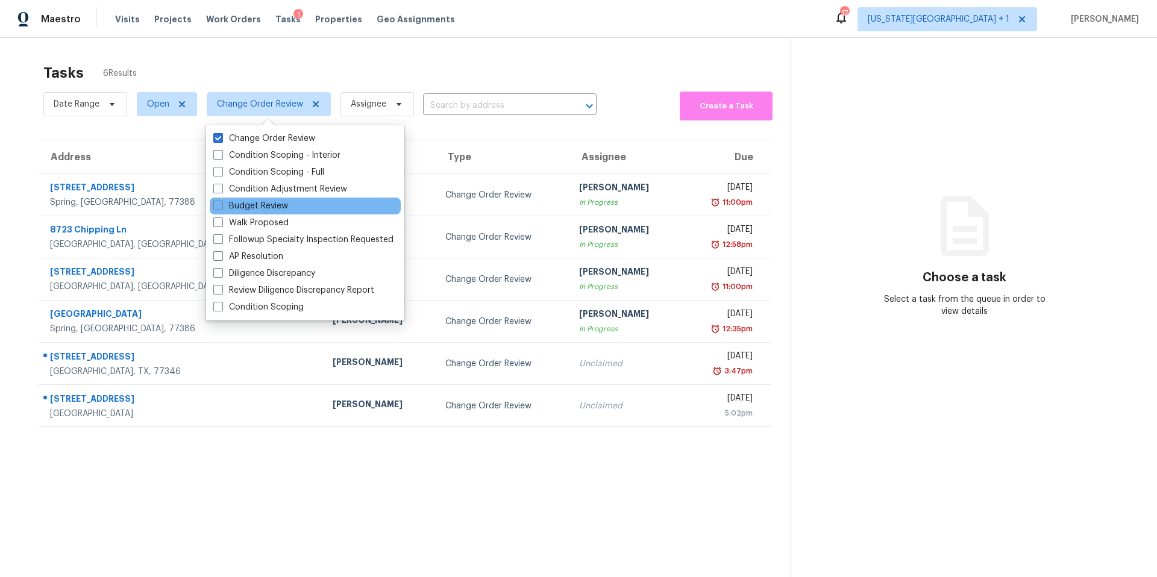
click at [242, 198] on div "Budget Review" at bounding box center [305, 206] width 191 height 17
click at [230, 201] on label "Budget Review" at bounding box center [250, 206] width 75 height 12
click at [221, 201] on input "Budget Review" at bounding box center [217, 204] width 8 height 8
checkbox input "true"
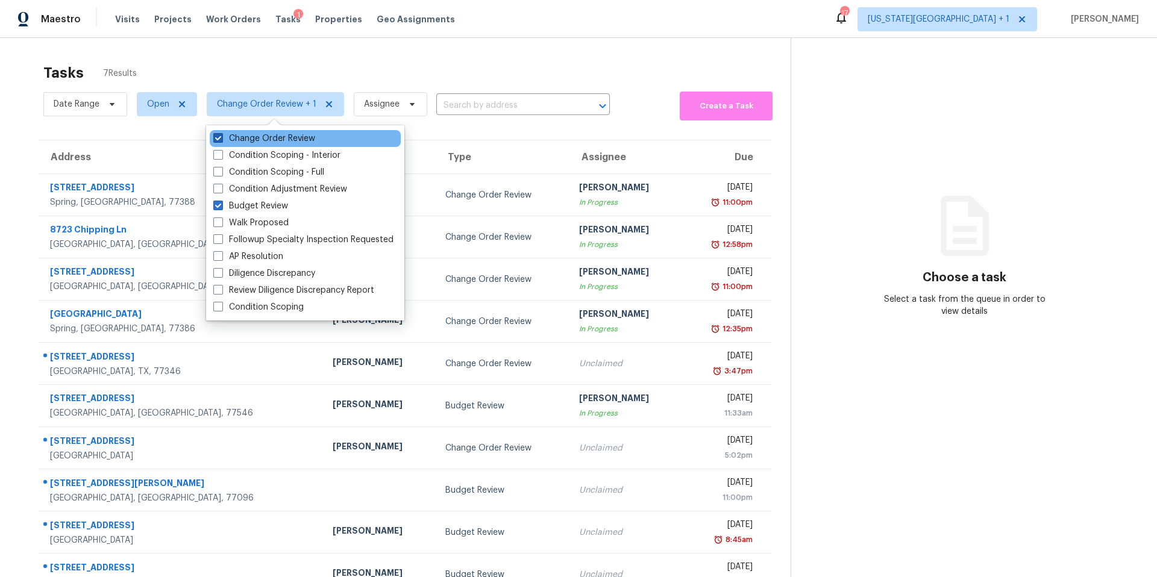
click at [236, 139] on label "Change Order Review" at bounding box center [264, 139] width 102 height 12
click at [221, 139] on input "Change Order Review" at bounding box center [217, 137] width 8 height 8
checkbox input "false"
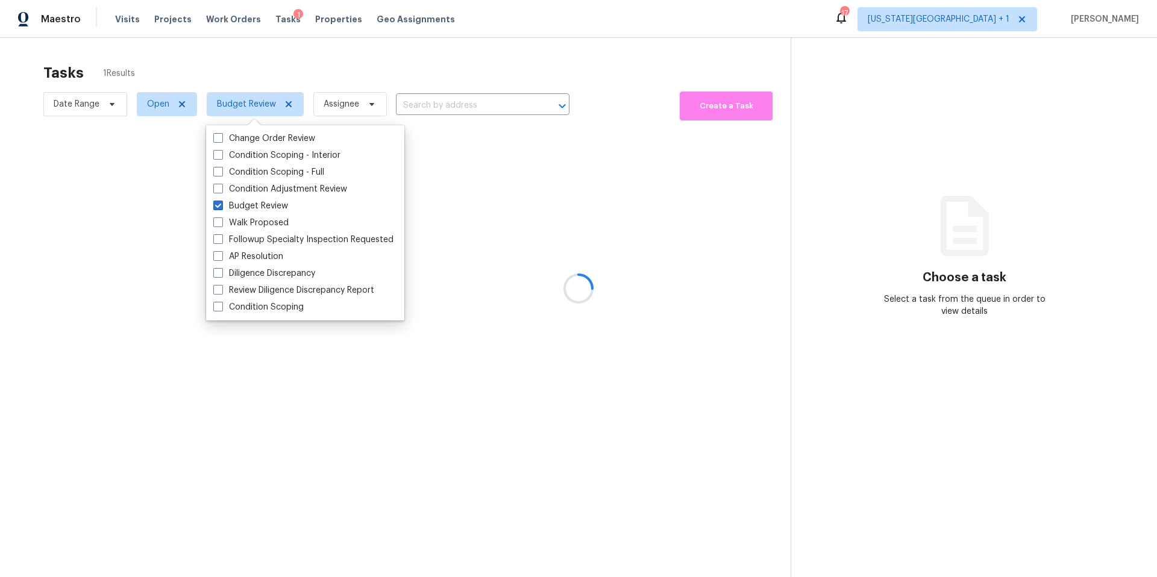
click at [236, 73] on div at bounding box center [578, 288] width 1157 height 577
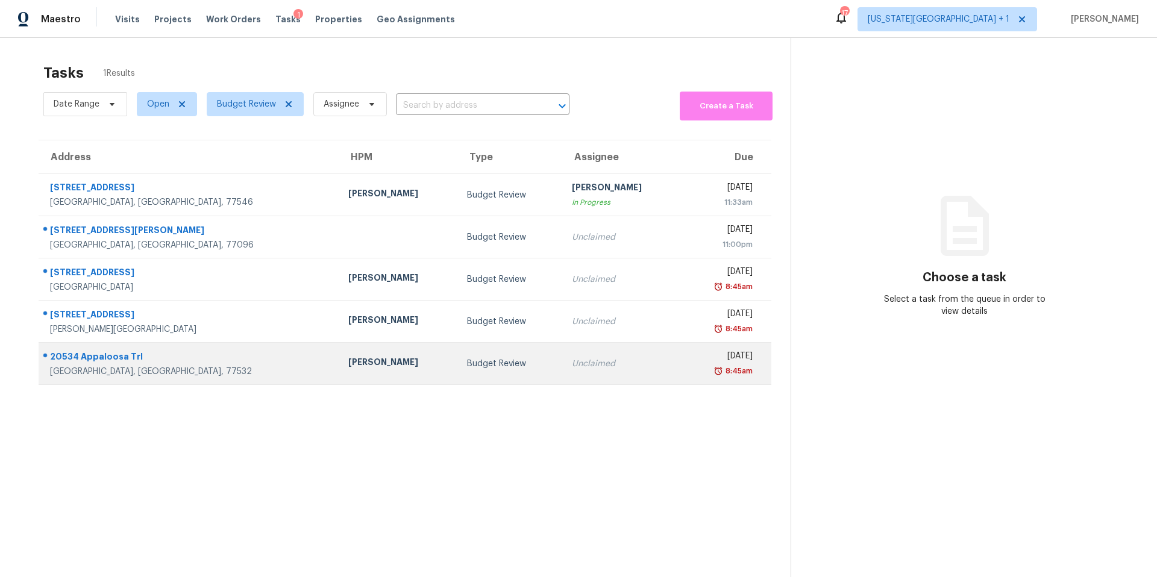
click at [348, 361] on div "[PERSON_NAME]" at bounding box center [398, 363] width 100 height 15
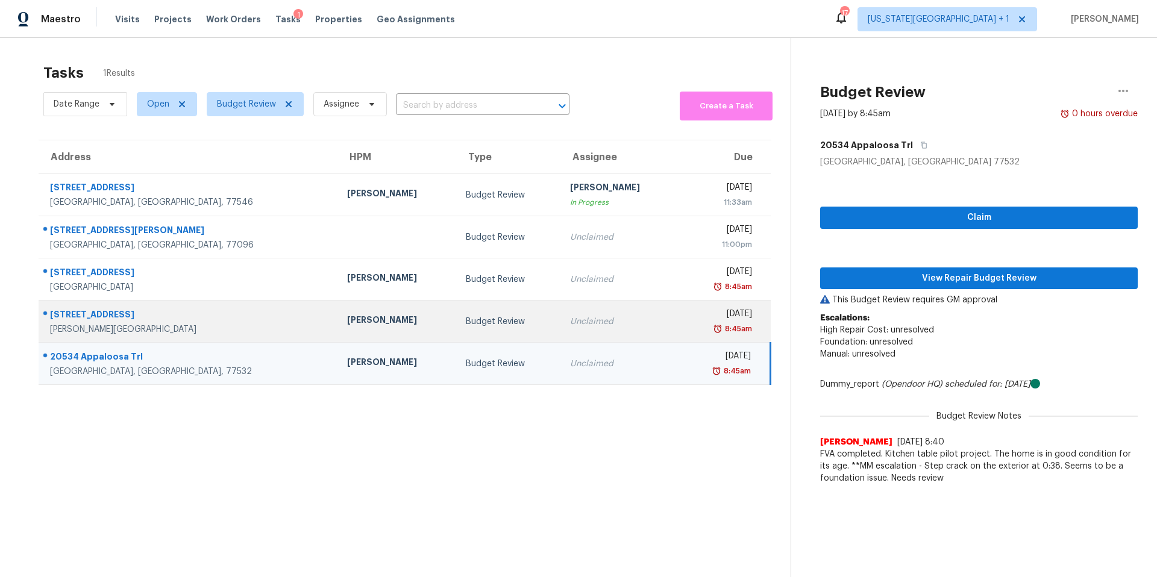
click at [337, 341] on td "[PERSON_NAME]" at bounding box center [396, 322] width 119 height 42
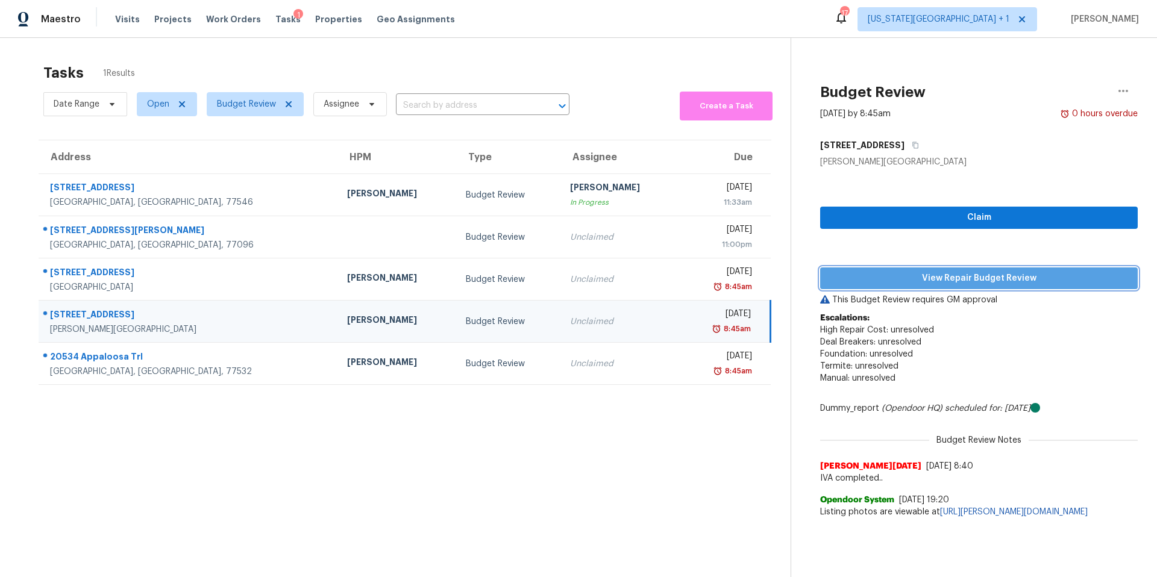
click at [888, 274] on span "View Repair Budget Review" at bounding box center [979, 278] width 298 height 15
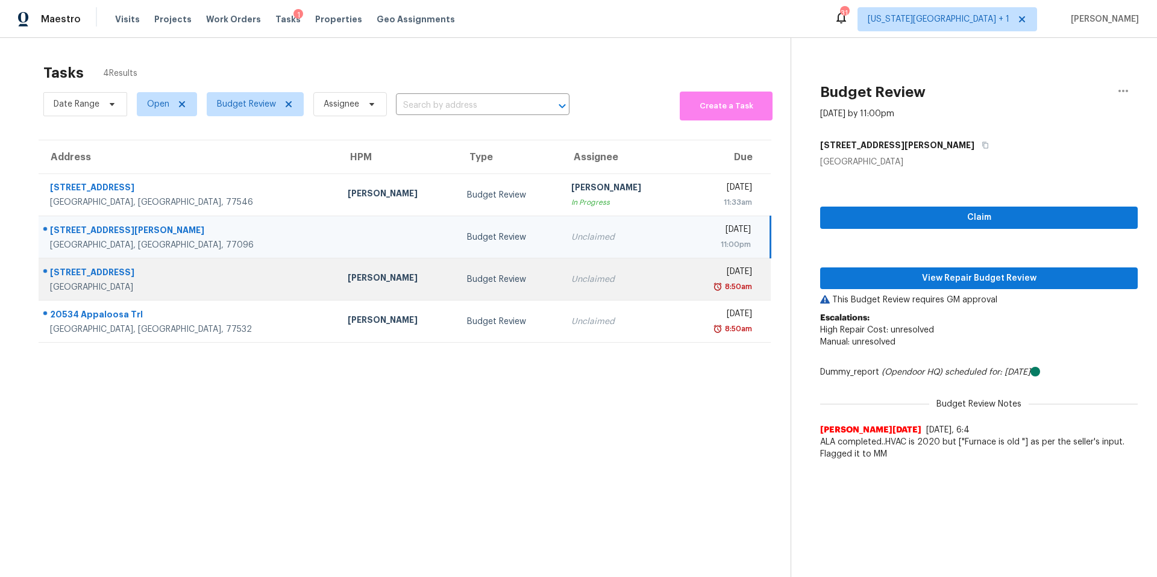
click at [338, 287] on td "[PERSON_NAME]" at bounding box center [397, 279] width 119 height 42
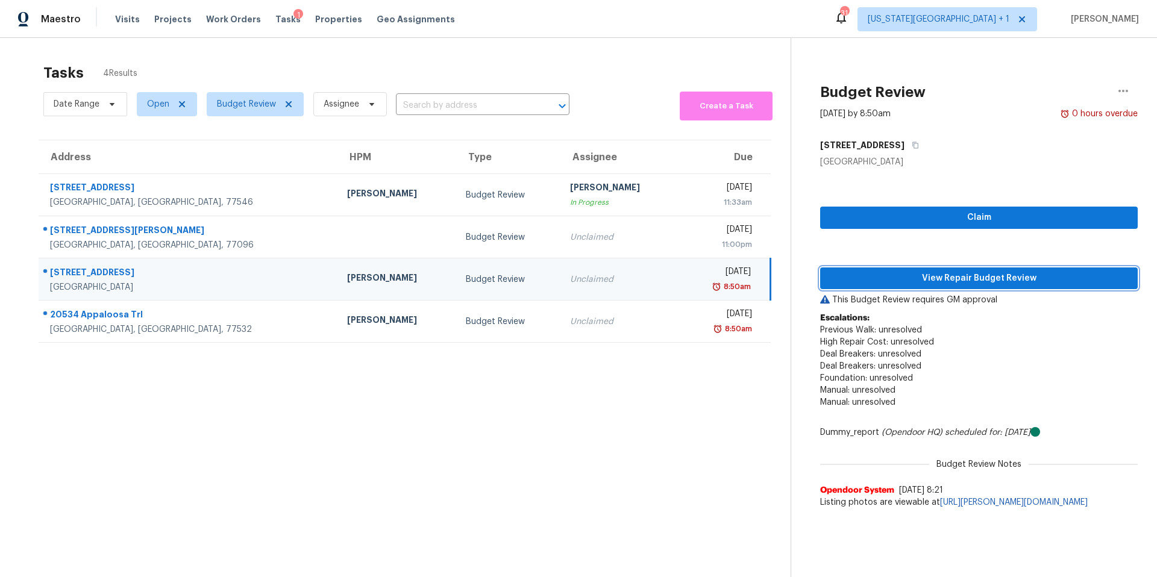
click at [879, 283] on span "View Repair Budget Review" at bounding box center [979, 278] width 298 height 15
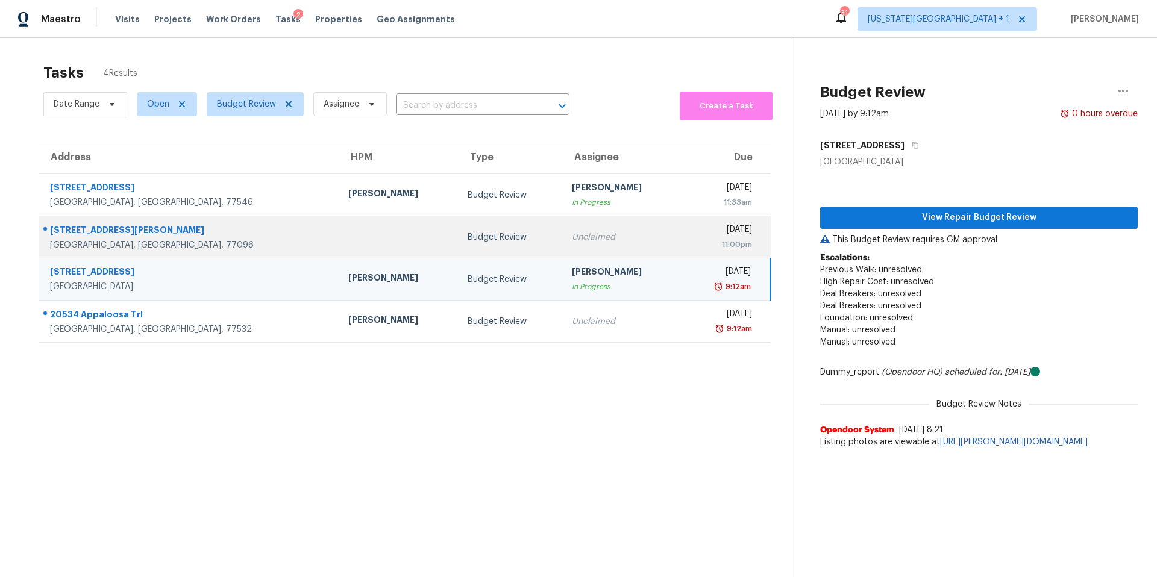
click at [339, 243] on td at bounding box center [398, 237] width 119 height 42
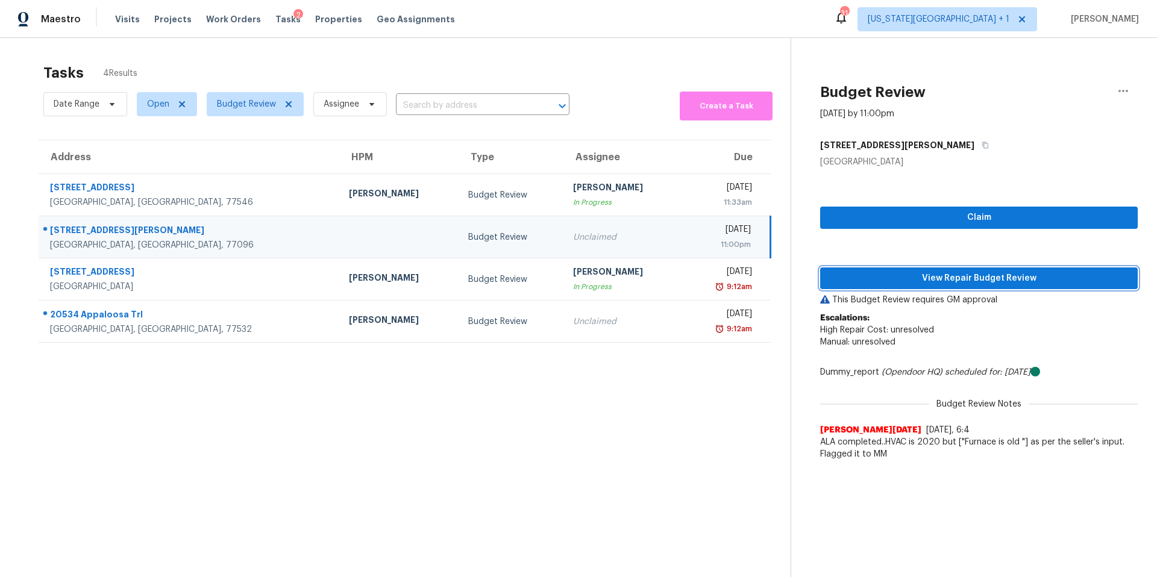
click at [846, 276] on span "View Repair Budget Review" at bounding box center [979, 278] width 298 height 15
